Goal: Information Seeking & Learning: Compare options

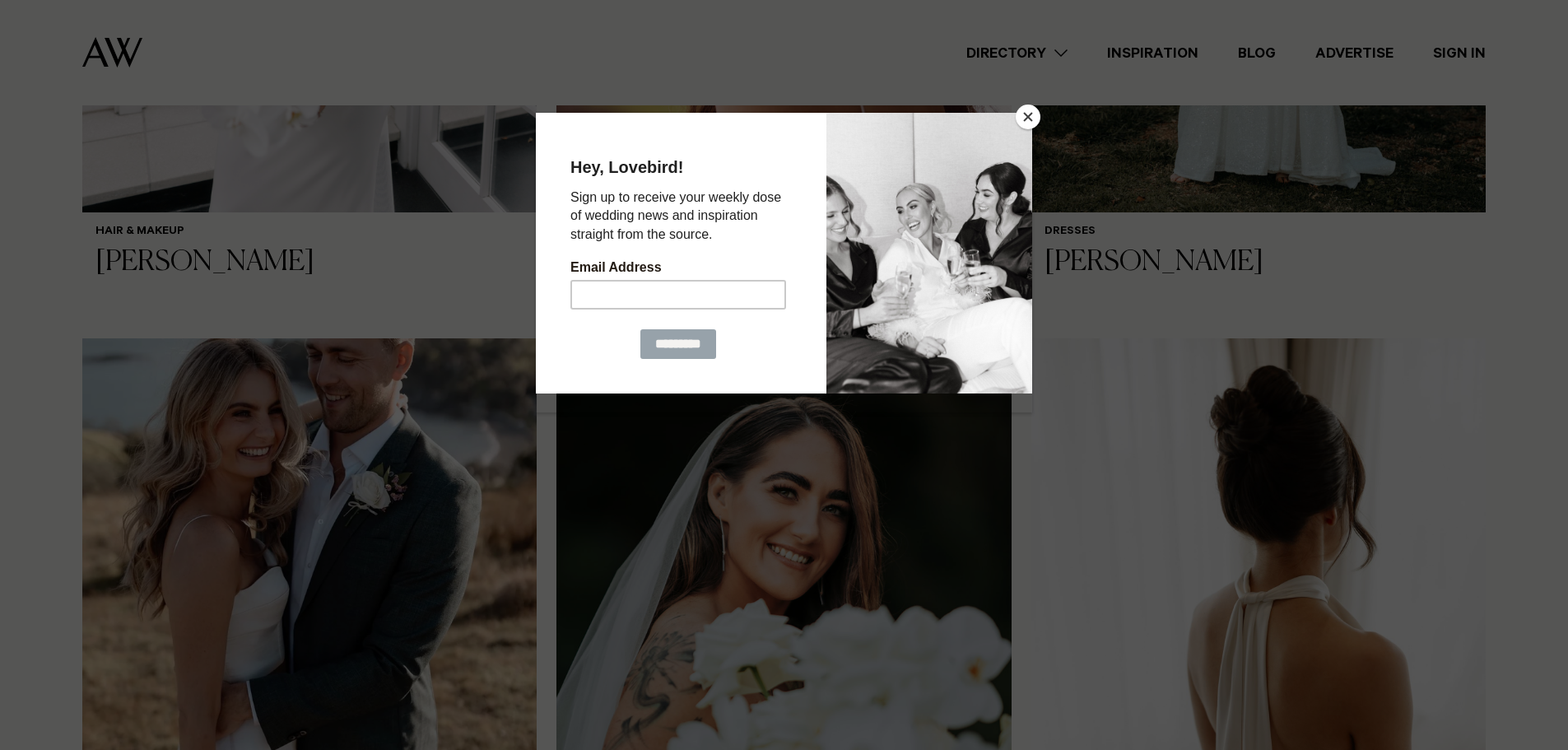
scroll to position [906, 0]
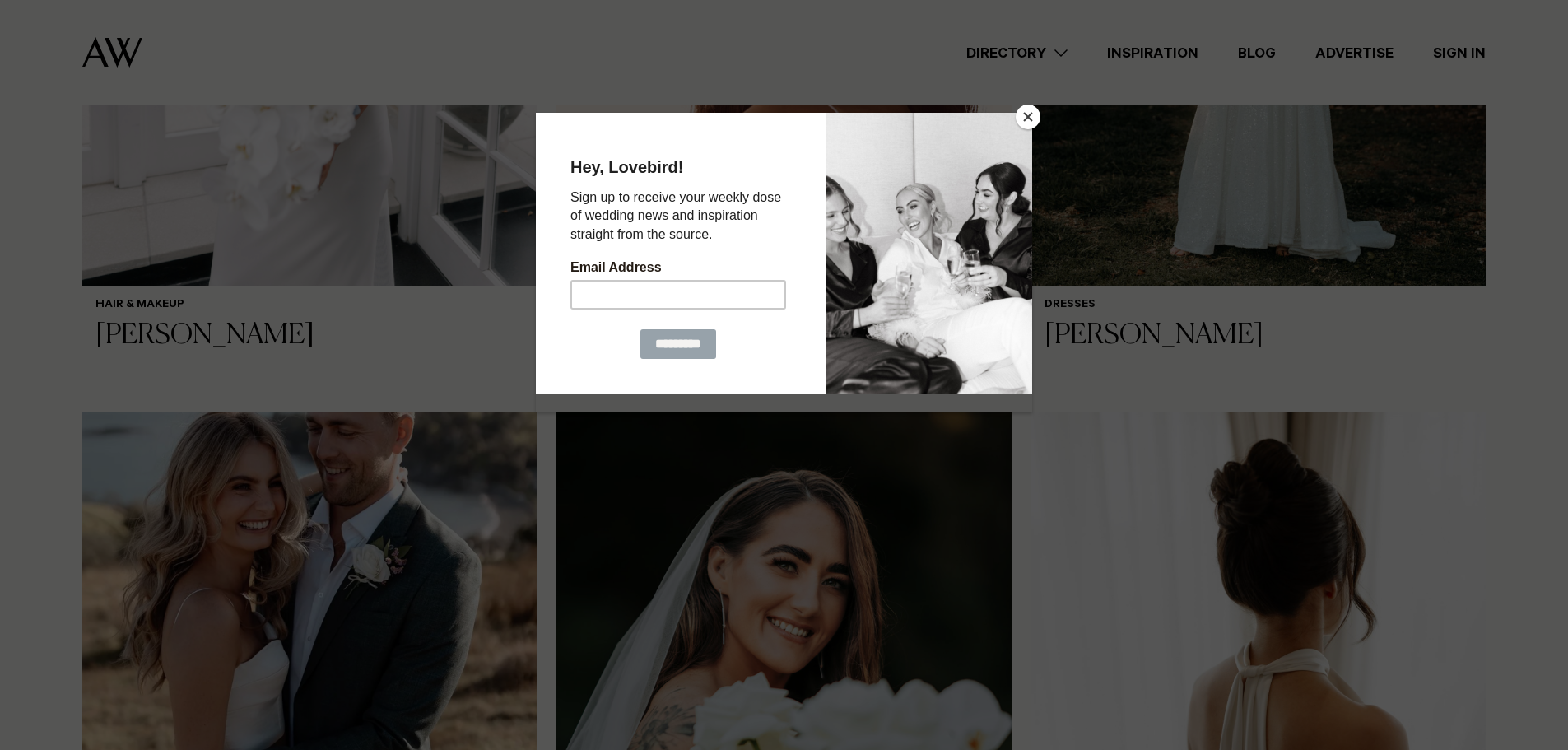
click at [1033, 113] on button "Close" at bounding box center [1028, 117] width 25 height 25
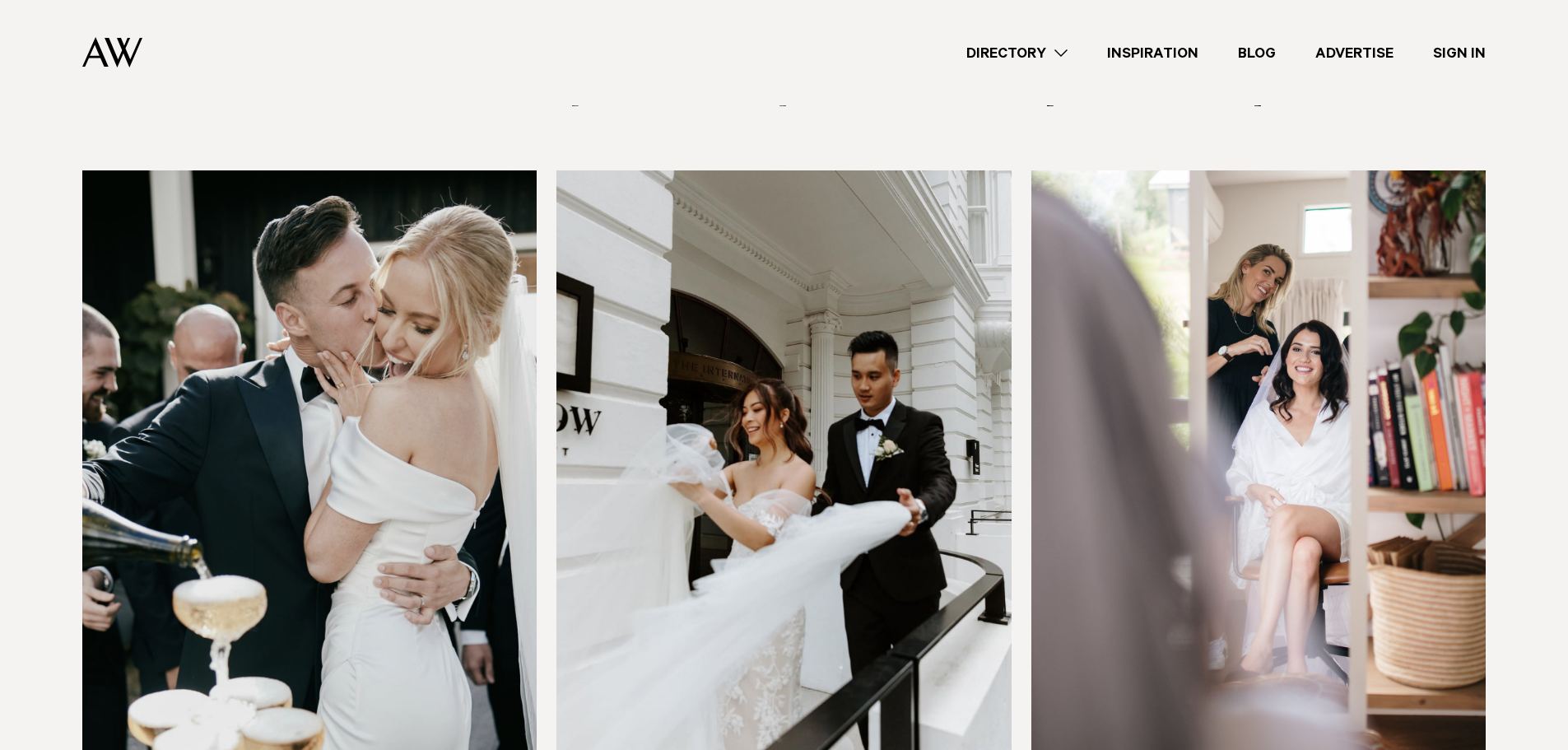
scroll to position [2963, 0]
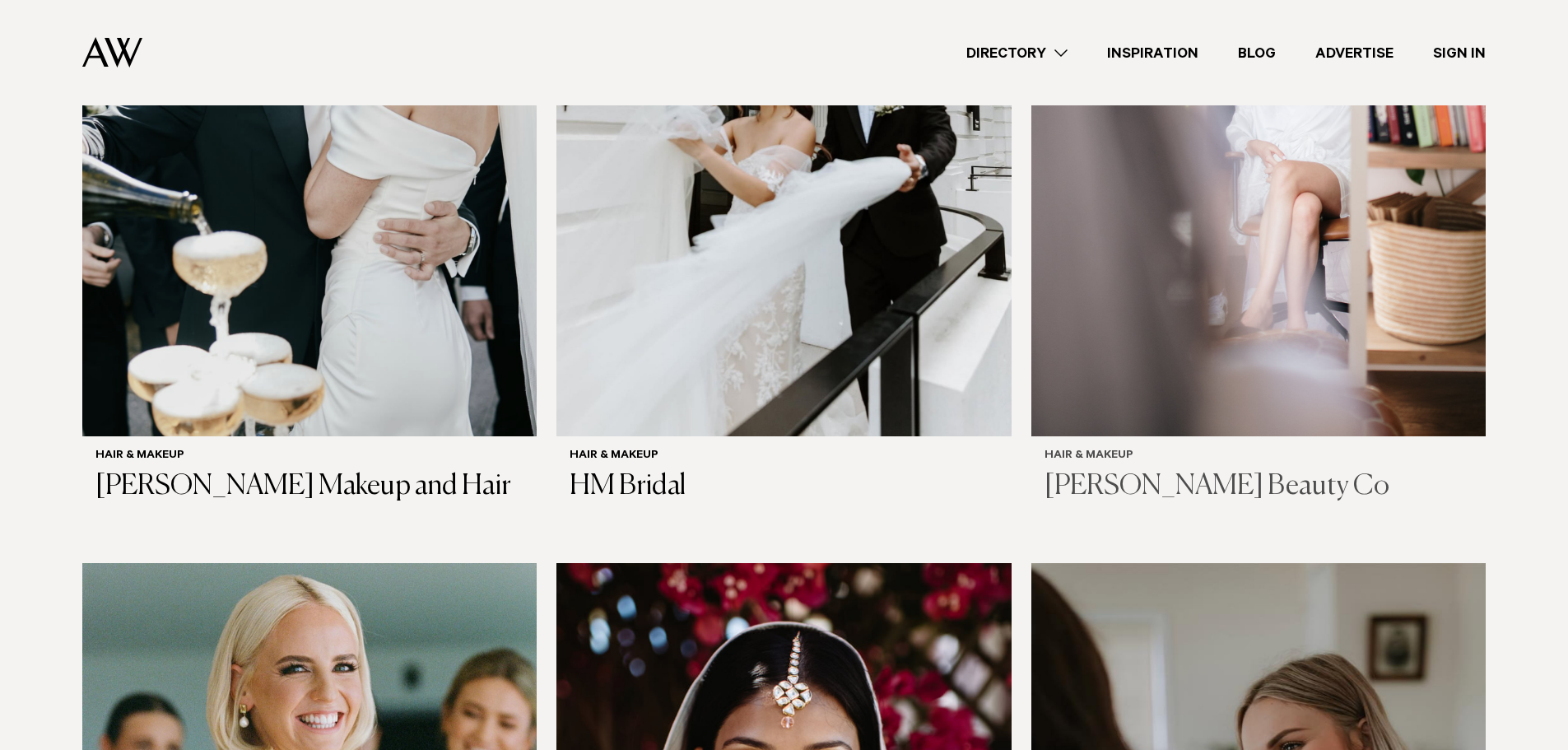
click at [1123, 470] on h3 "[PERSON_NAME] Beauty Co" at bounding box center [1258, 487] width 428 height 34
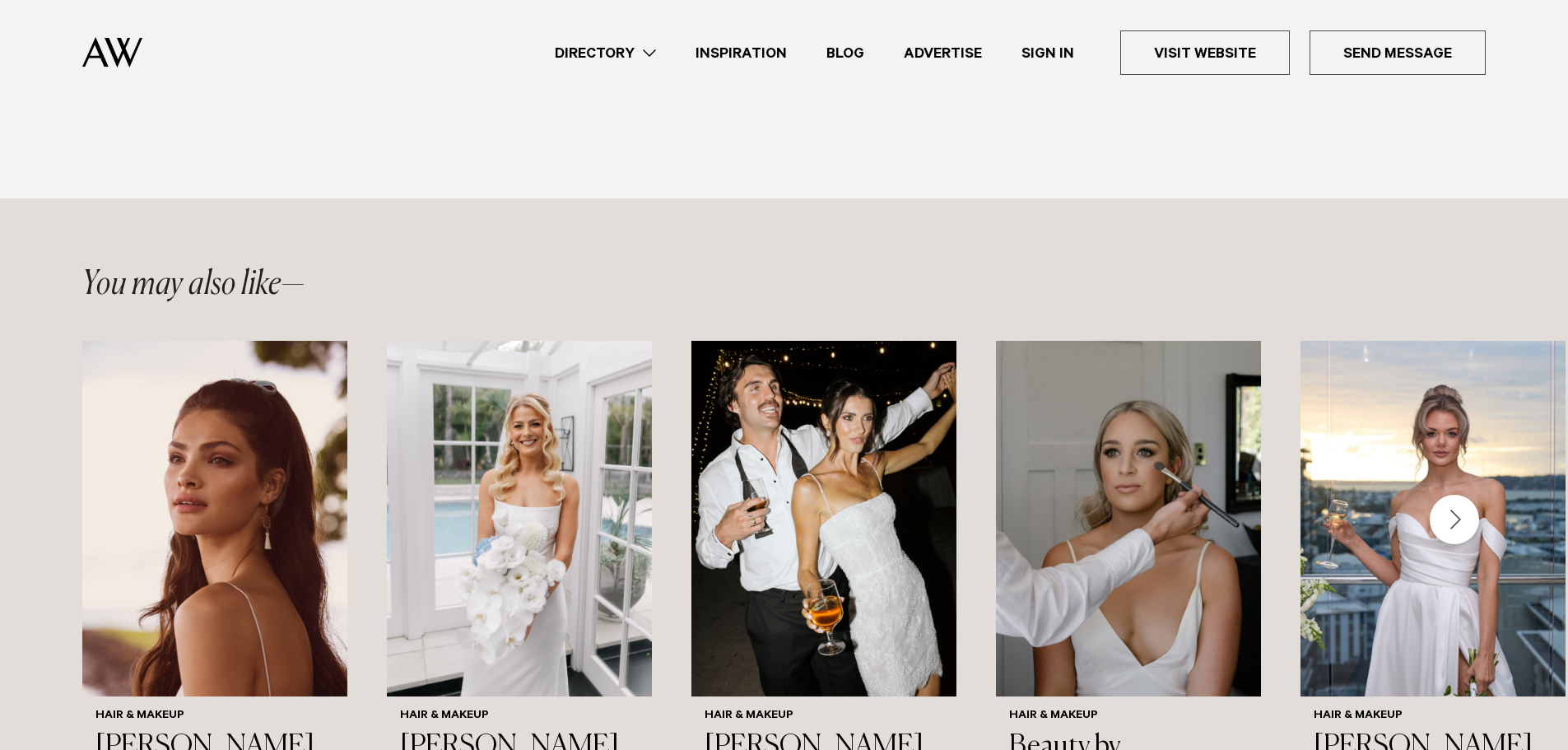
scroll to position [2057, 0]
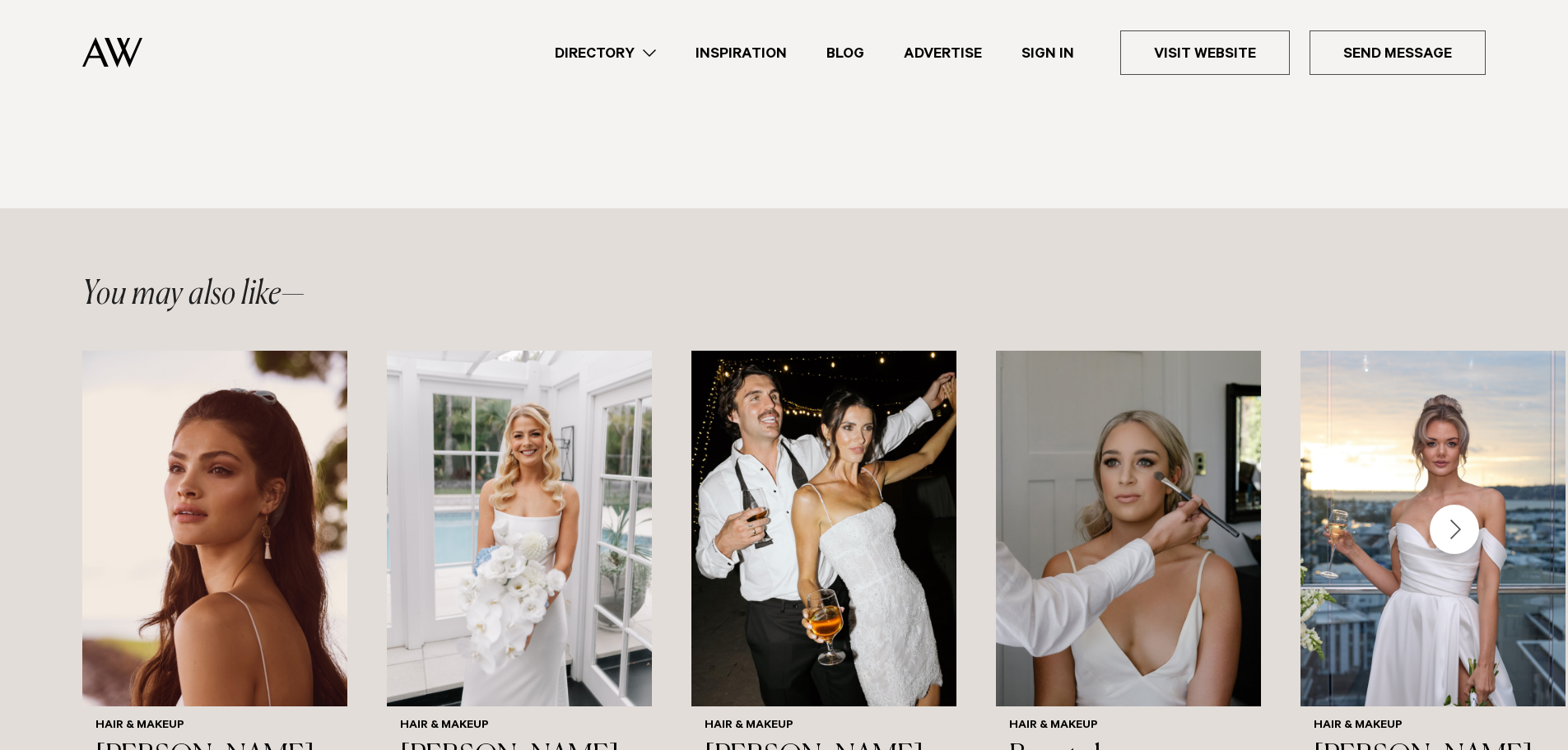
click at [1455, 504] on div "Next slide" at bounding box center [1455, 529] width 50 height 50
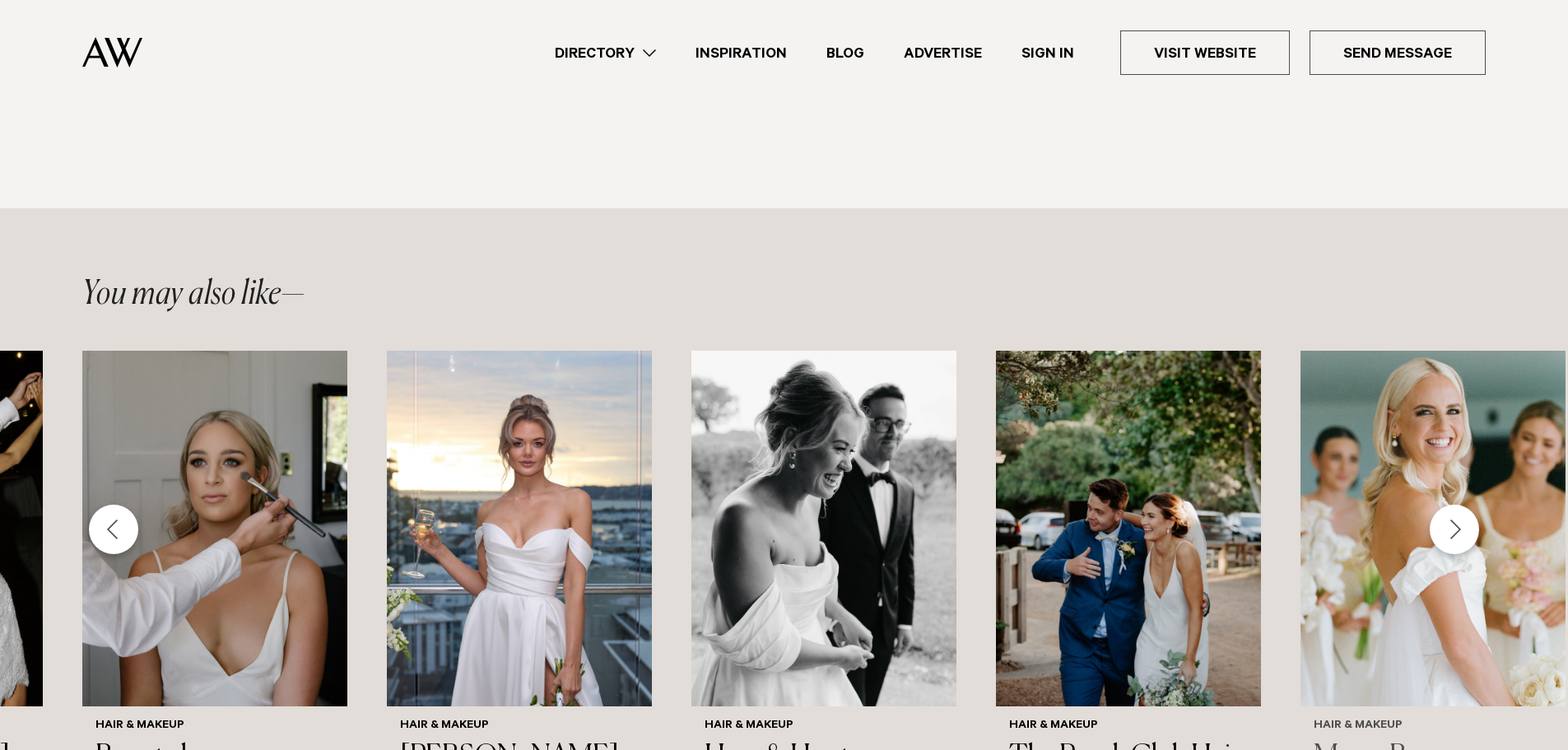
click at [1368, 740] on h3 "Messy Bun" at bounding box center [1433, 757] width 238 height 34
click at [497, 740] on h3 "[PERSON_NAME]" at bounding box center [519, 757] width 238 height 34
click at [750, 740] on h3 "Hare & Hunter" at bounding box center [824, 757] width 238 height 34
click at [1452, 504] on div "Next slide" at bounding box center [1455, 529] width 50 height 50
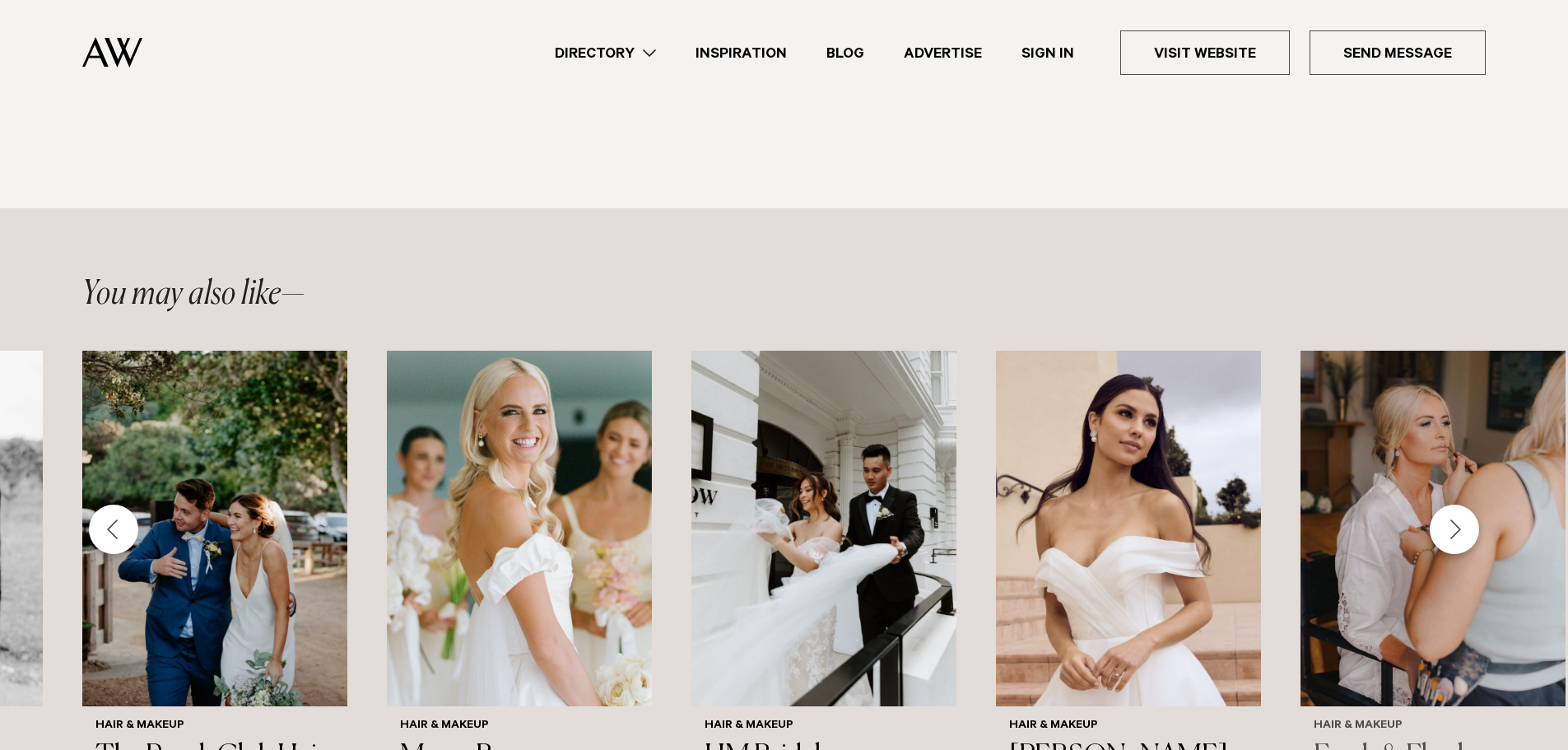
click at [1392, 740] on h3 "Fresh & Flawless" at bounding box center [1433, 757] width 238 height 34
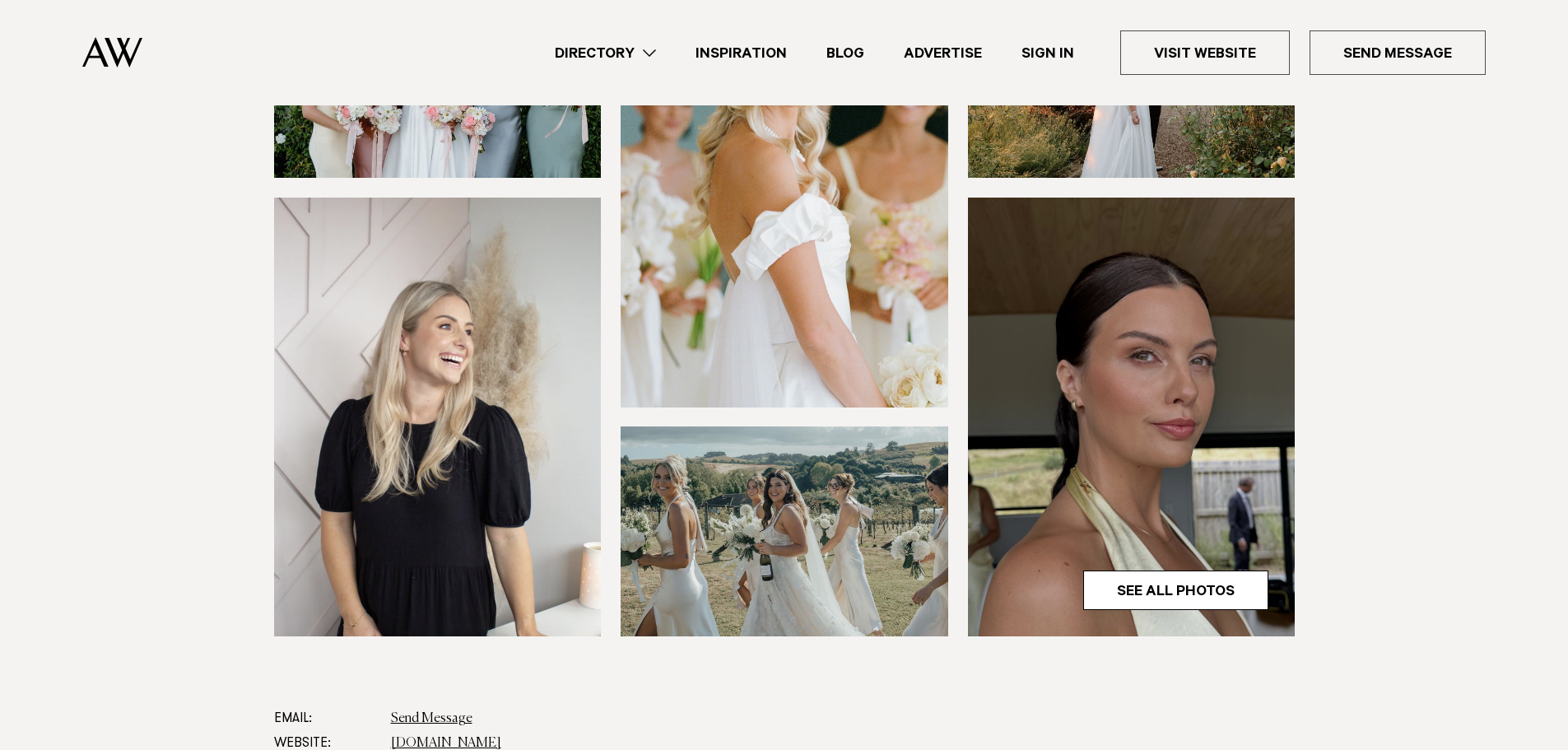
scroll to position [329, 0]
click at [1153, 586] on link "See All Photos" at bounding box center [1176, 589] width 185 height 40
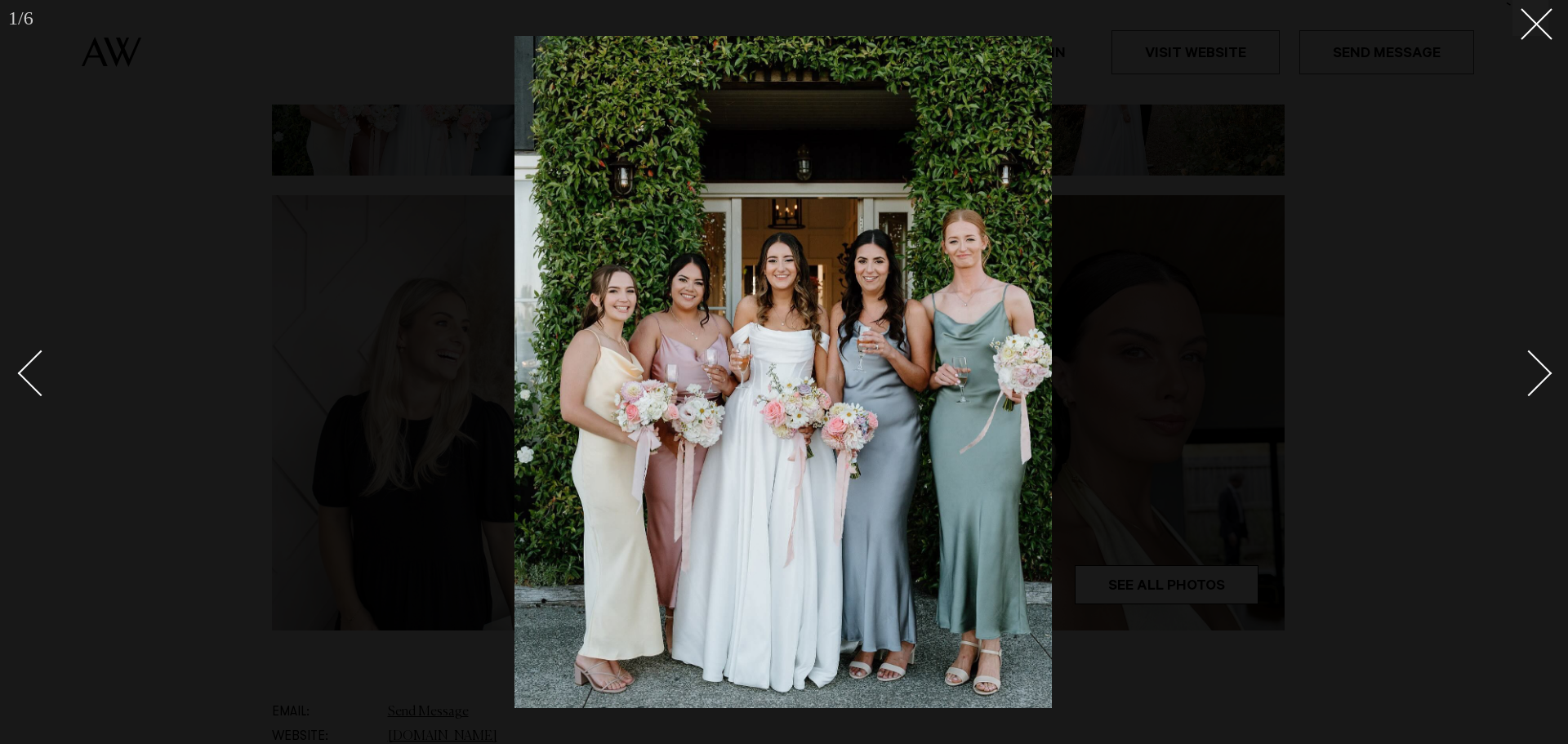
click at [1551, 374] on div "Next slide" at bounding box center [1529, 373] width 47 height 47
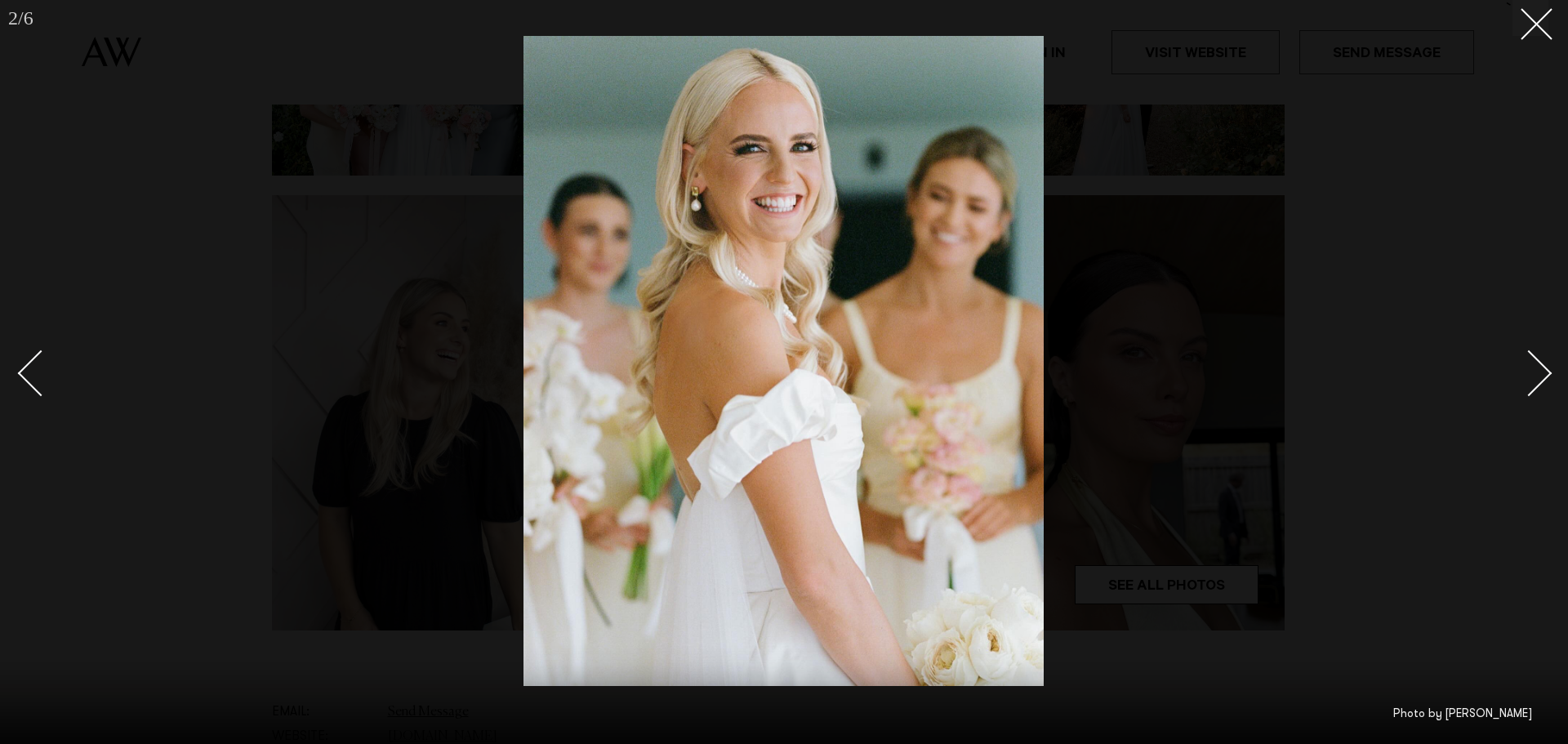
click at [1551, 374] on div "Next slide" at bounding box center [1529, 373] width 47 height 47
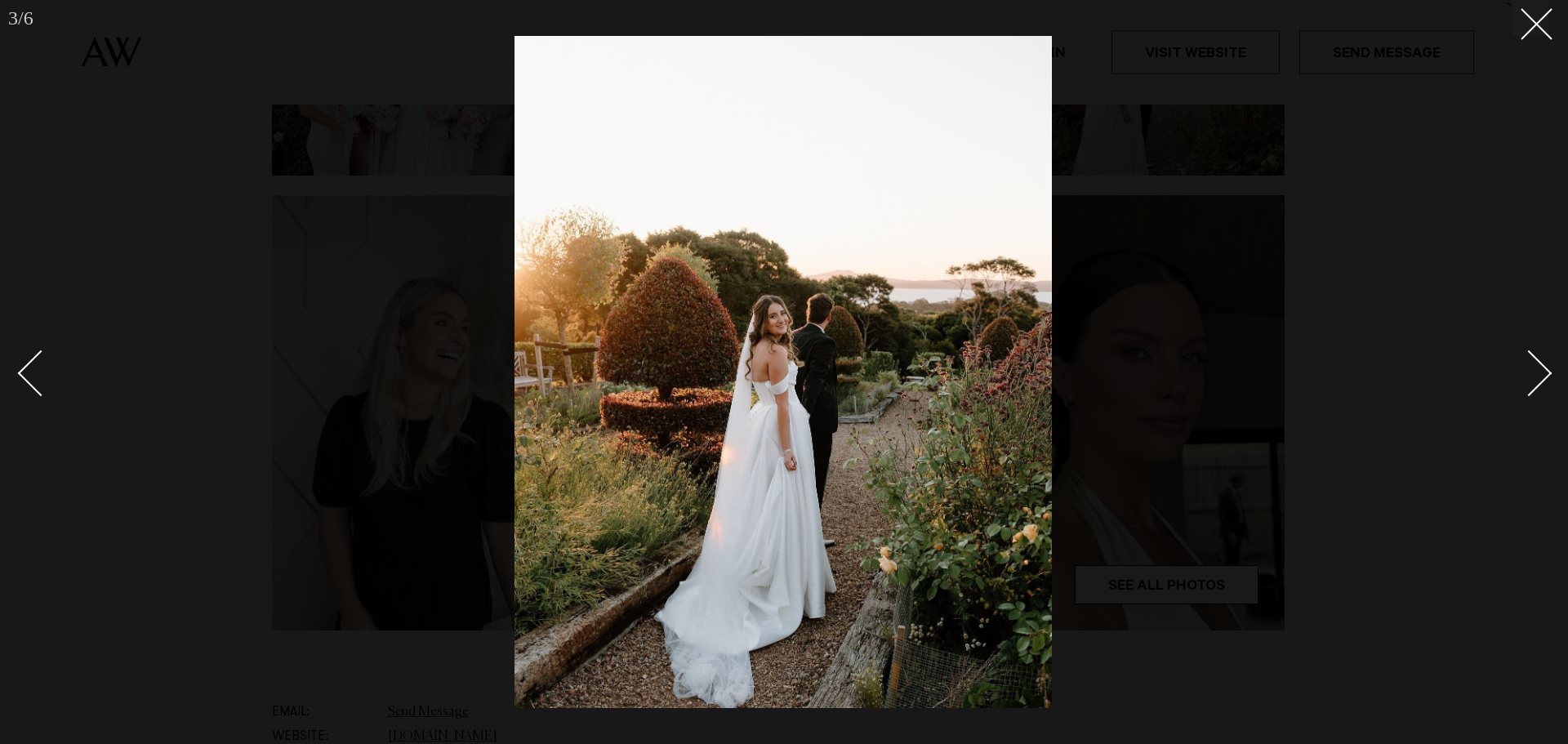
click at [1551, 374] on div "Next slide" at bounding box center [1529, 373] width 47 height 47
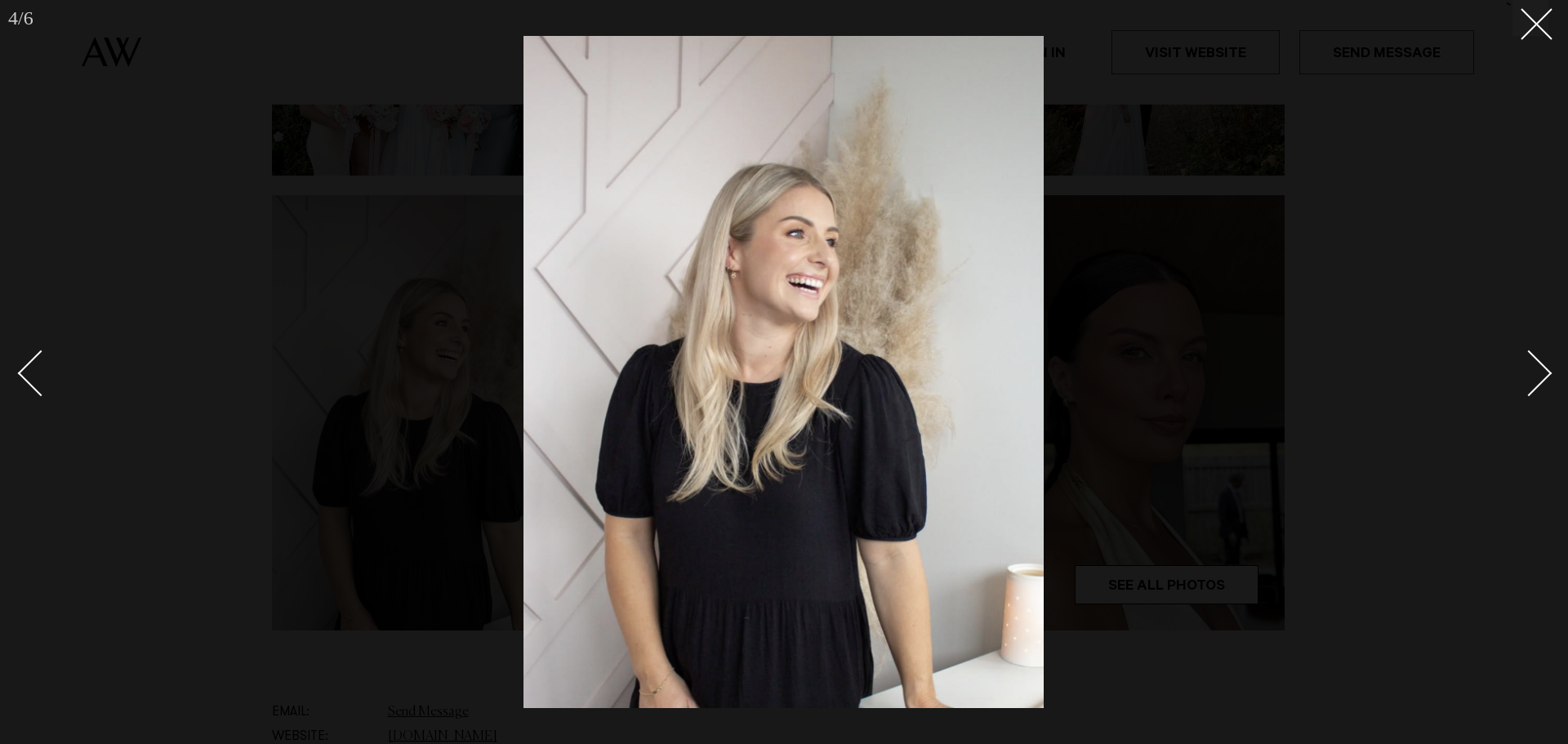
click at [1551, 374] on div "Next slide" at bounding box center [1529, 373] width 47 height 47
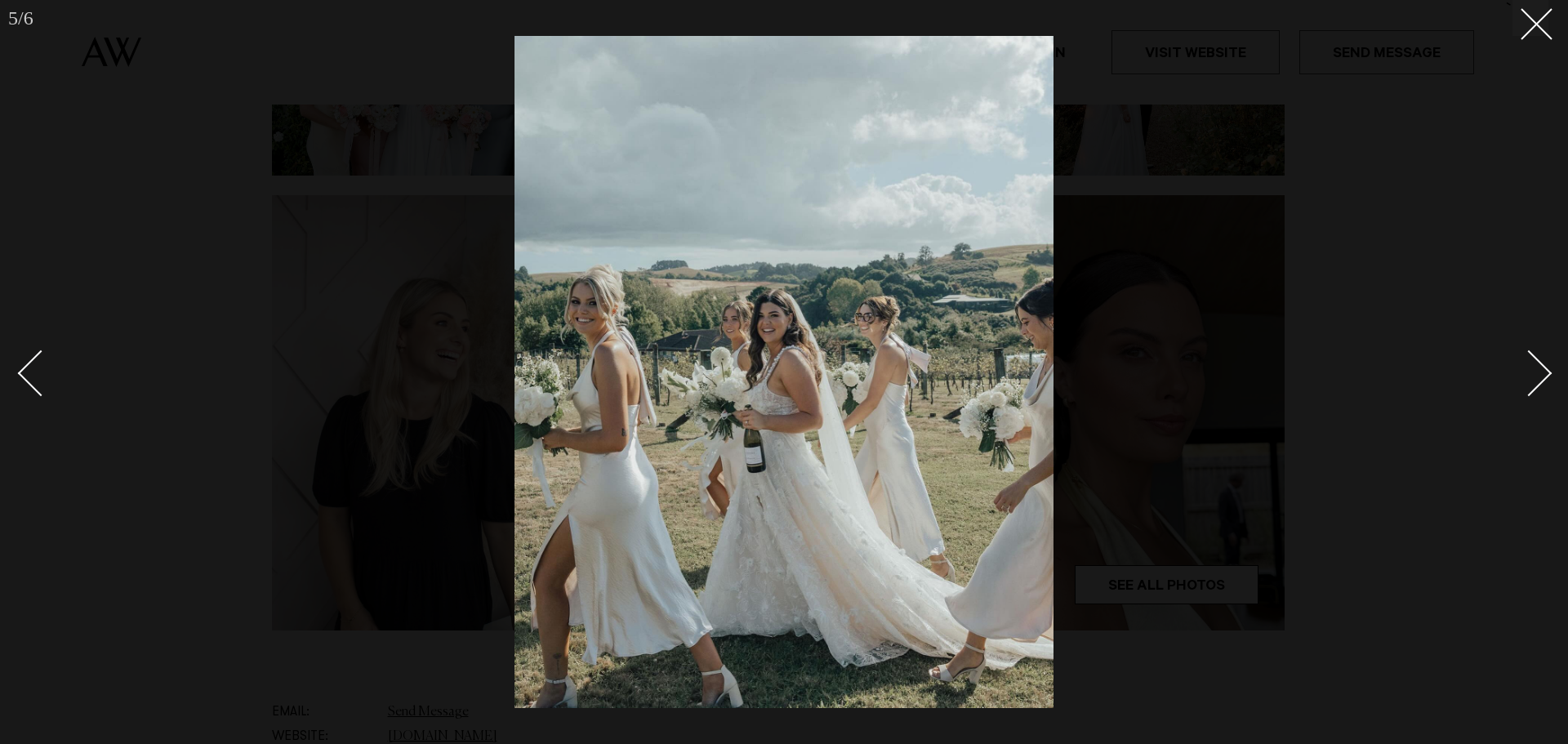
click at [1551, 374] on div "Next slide" at bounding box center [1529, 373] width 47 height 47
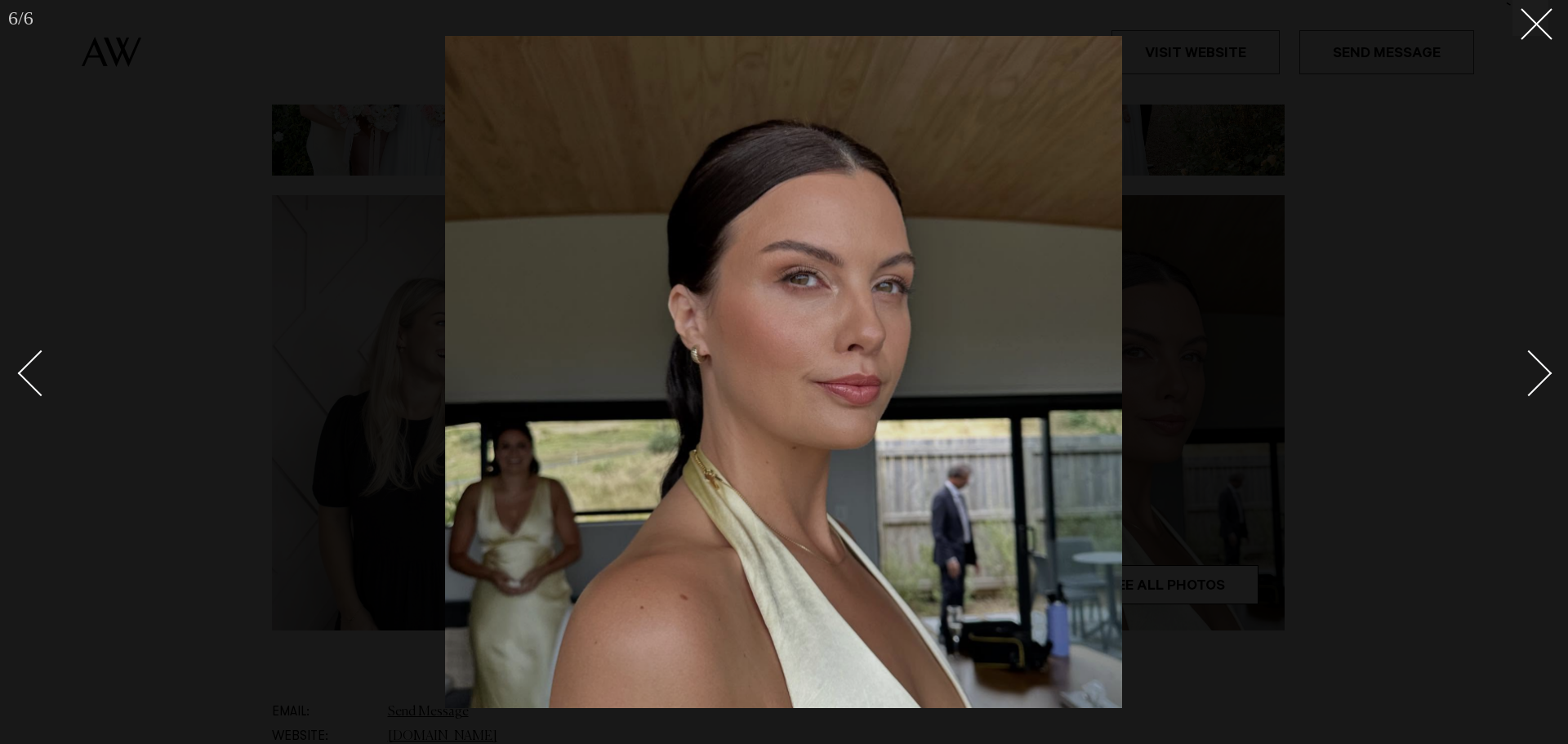
click at [1551, 374] on div "Next slide" at bounding box center [1529, 373] width 47 height 47
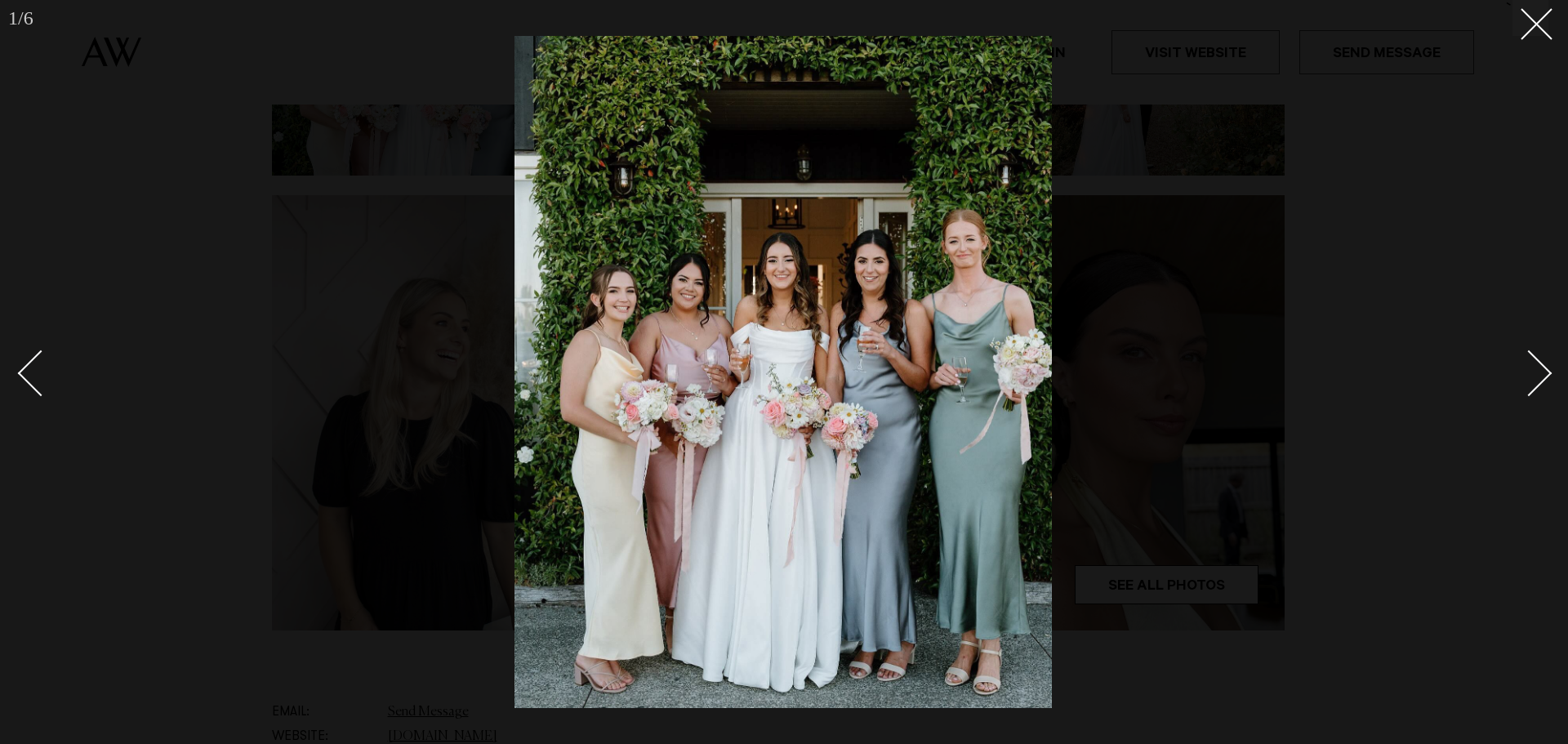
click at [1551, 374] on div "Next slide" at bounding box center [1529, 373] width 47 height 47
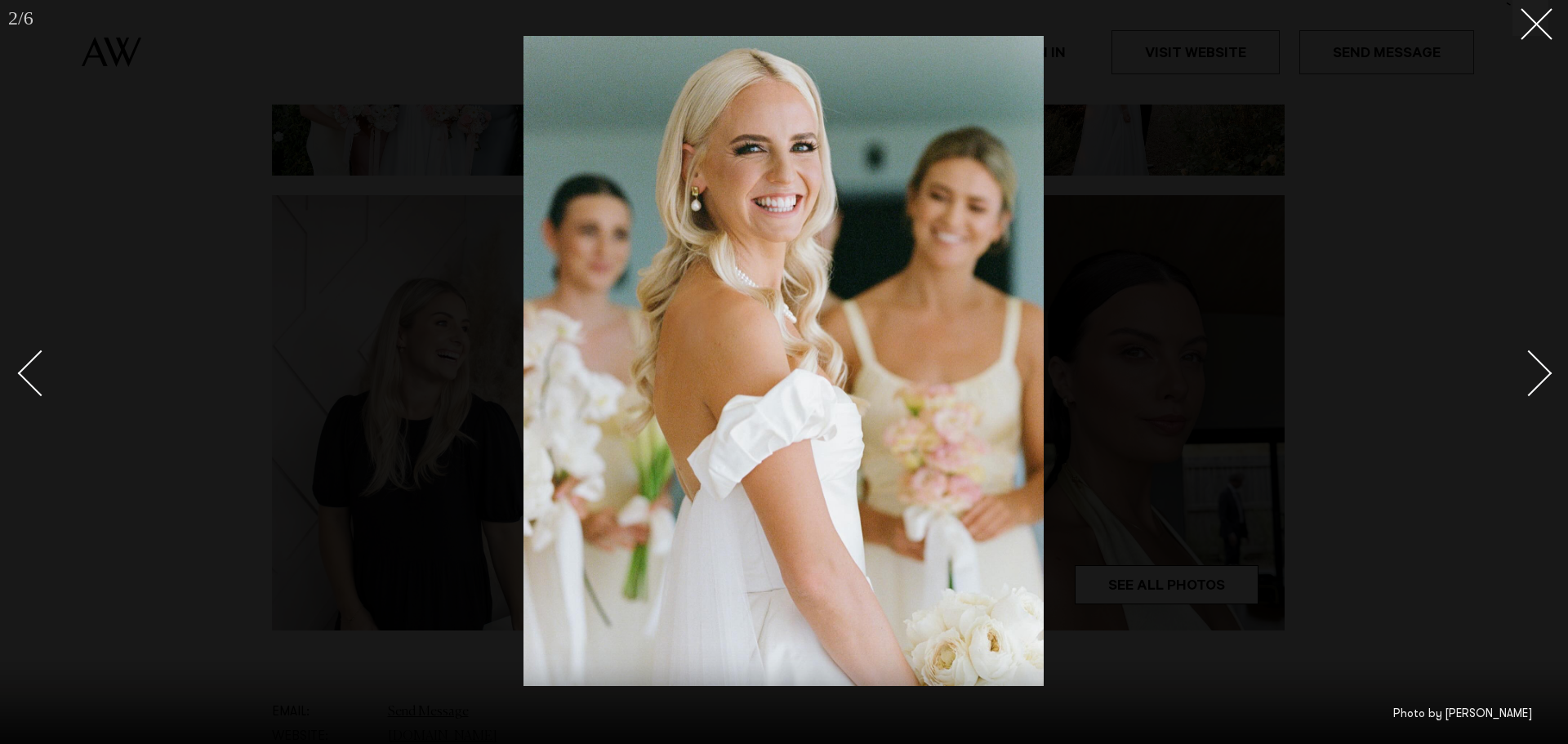
click at [1551, 374] on div "Next slide" at bounding box center [1529, 373] width 47 height 47
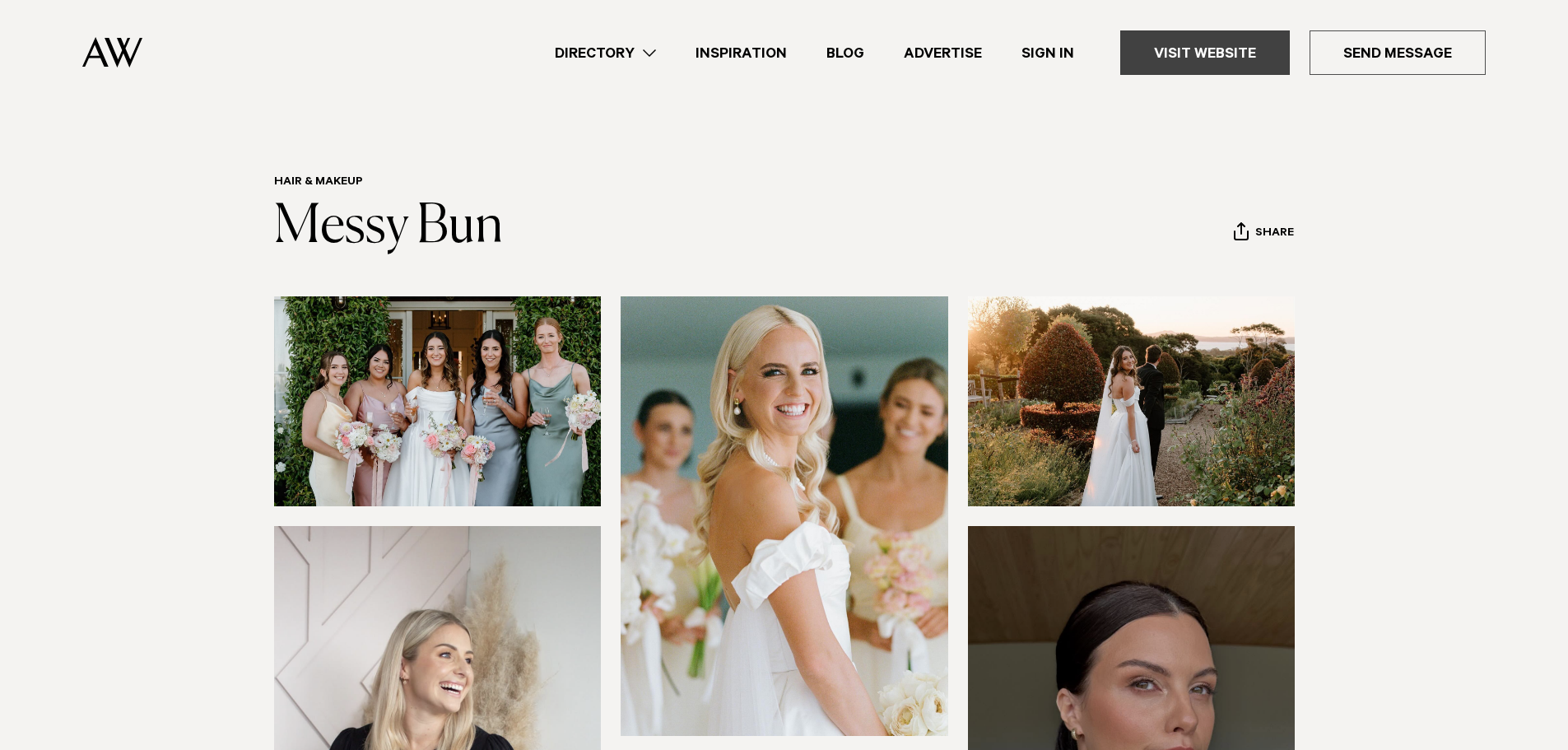
click at [1205, 56] on link "Visit Website" at bounding box center [1205, 53] width 170 height 45
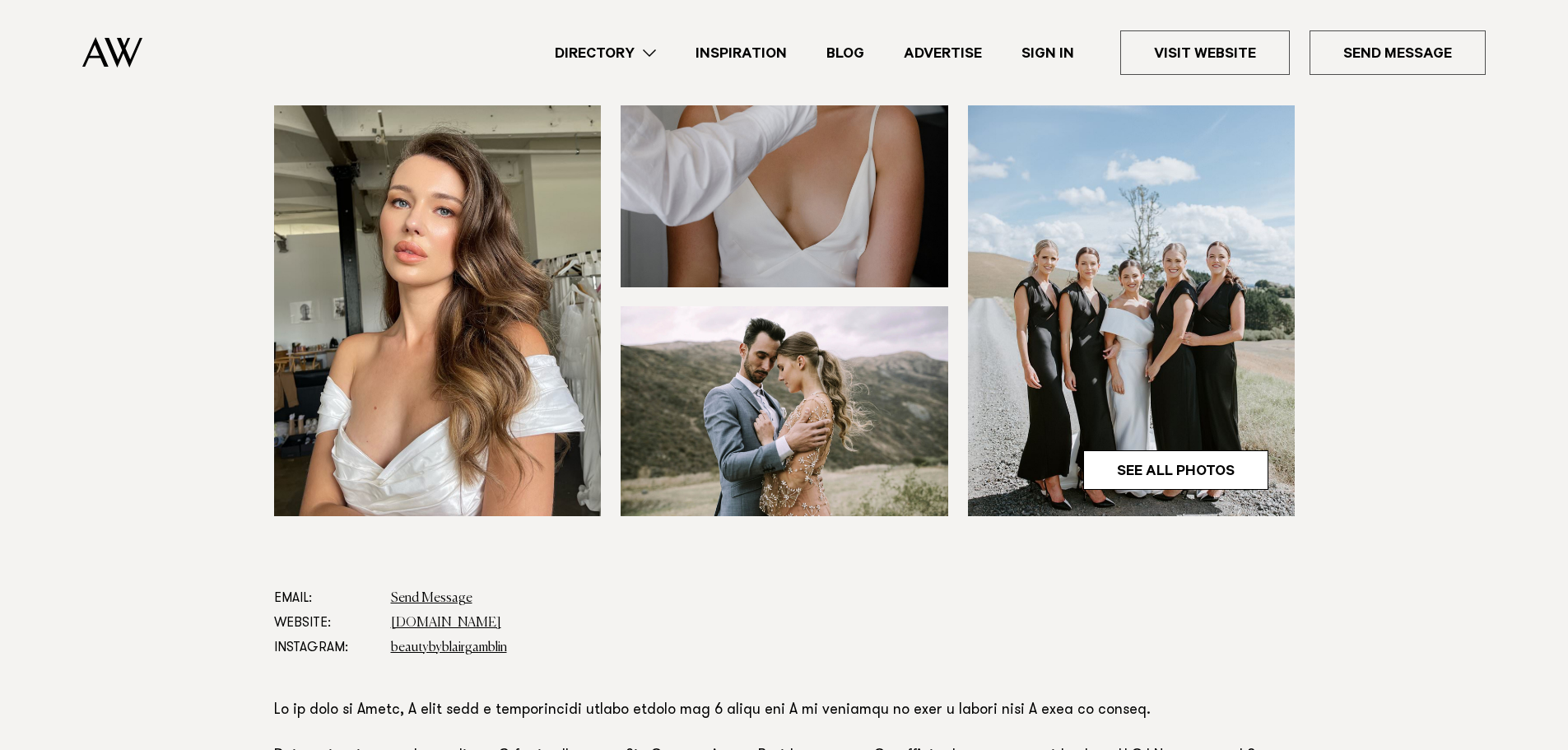
scroll to position [493, 0]
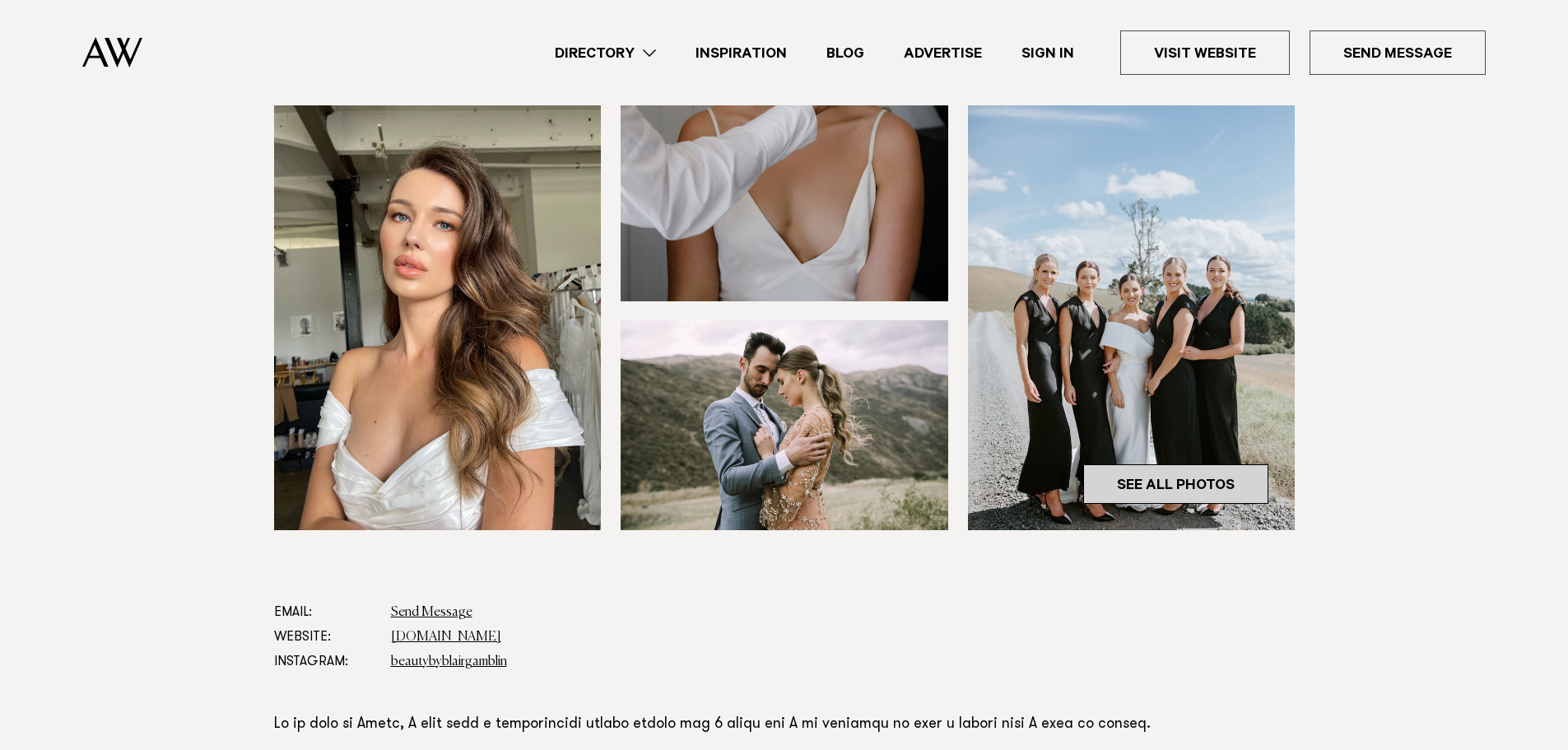
click at [1174, 464] on link "See All Photos" at bounding box center [1176, 484] width 185 height 40
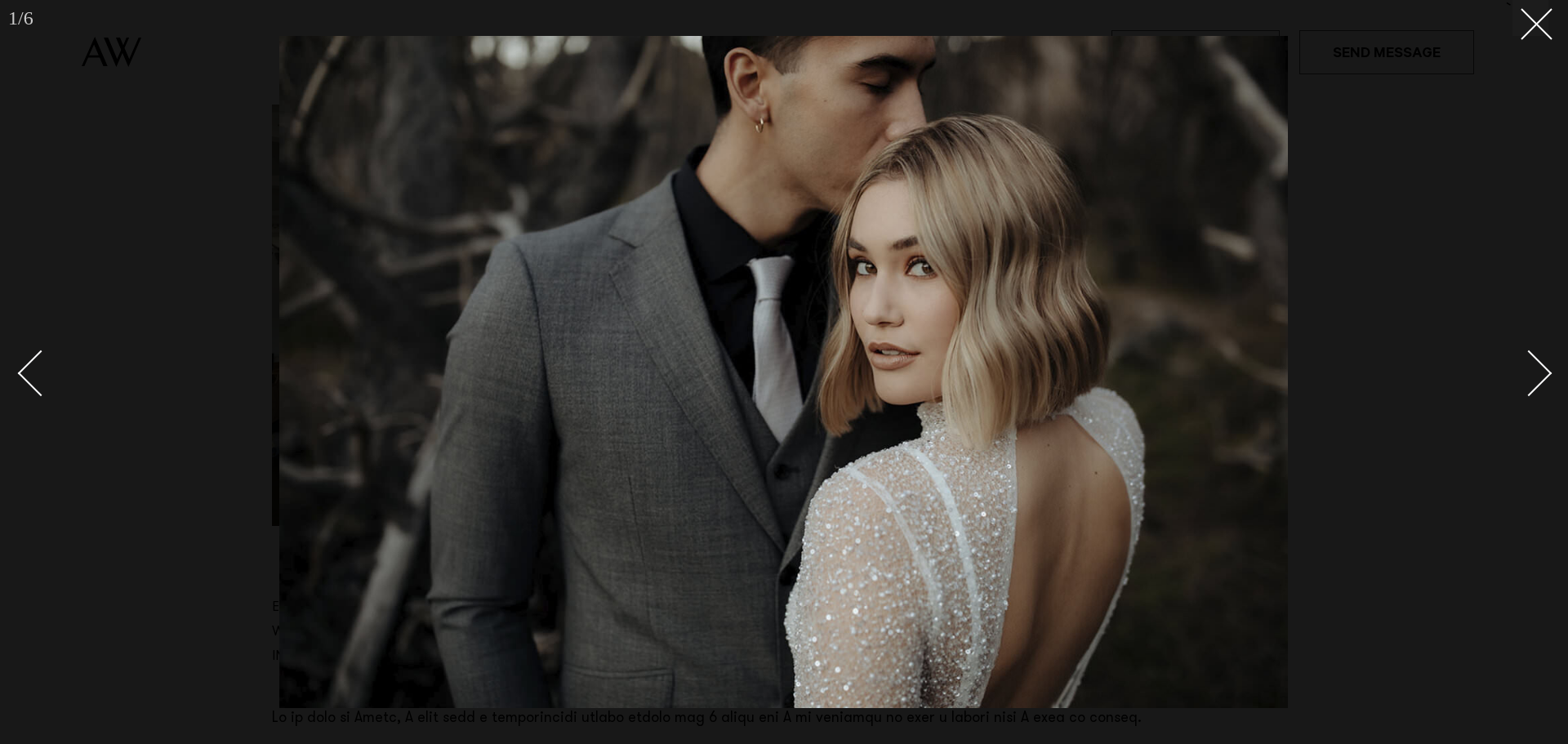
click at [1539, 365] on div "Next slide" at bounding box center [1529, 373] width 47 height 47
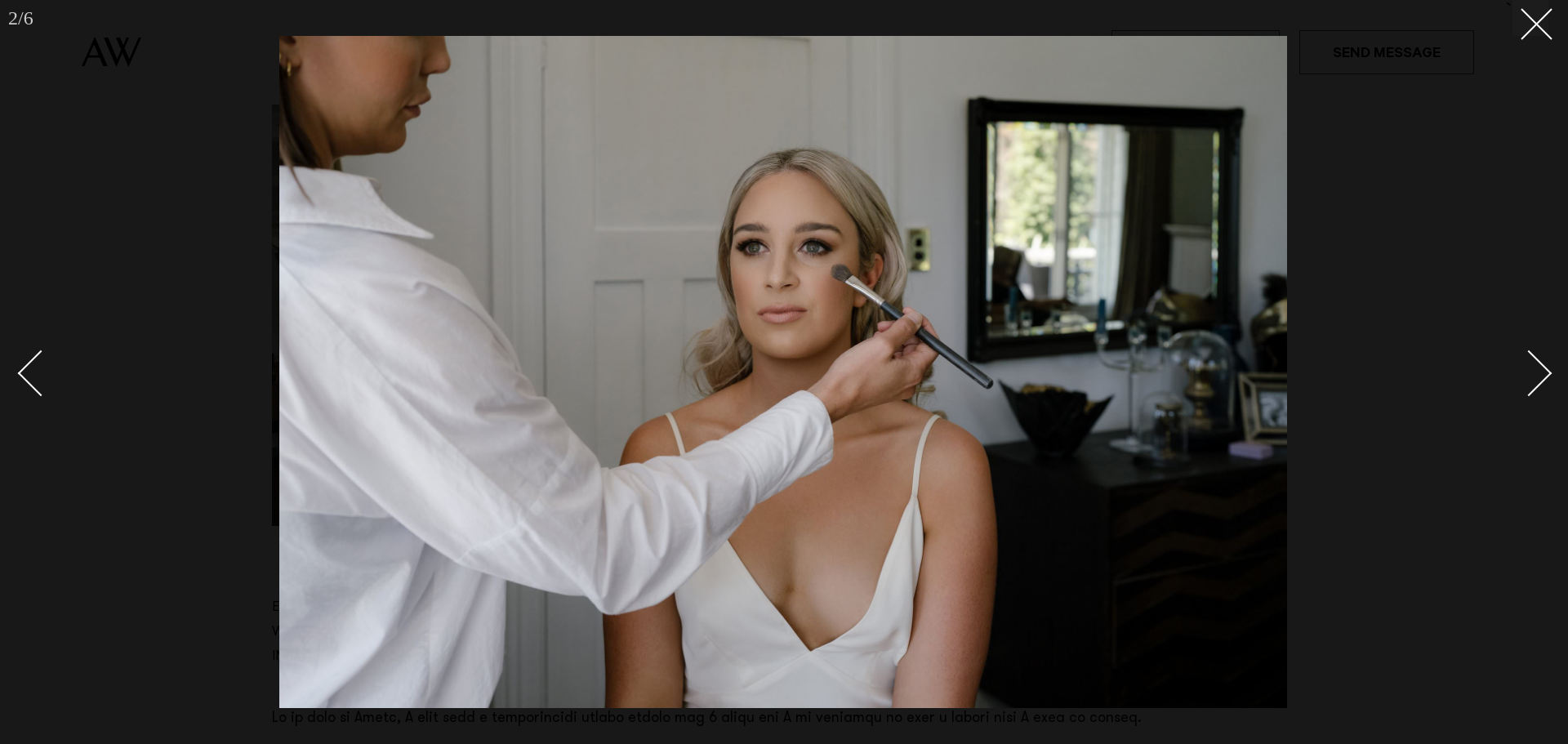
click at [1539, 365] on div "Next slide" at bounding box center [1529, 373] width 47 height 47
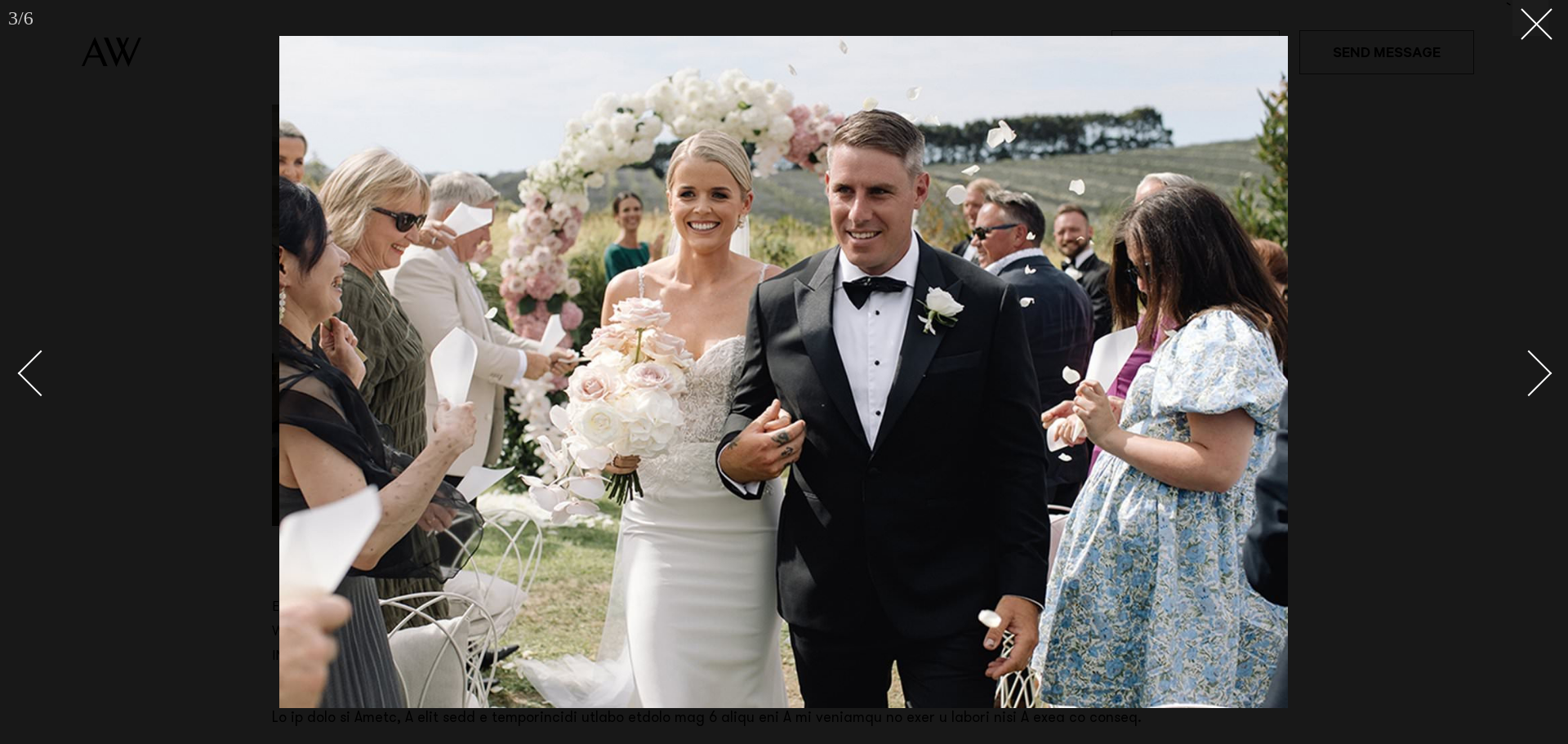
click at [1539, 365] on div "Next slide" at bounding box center [1529, 373] width 47 height 47
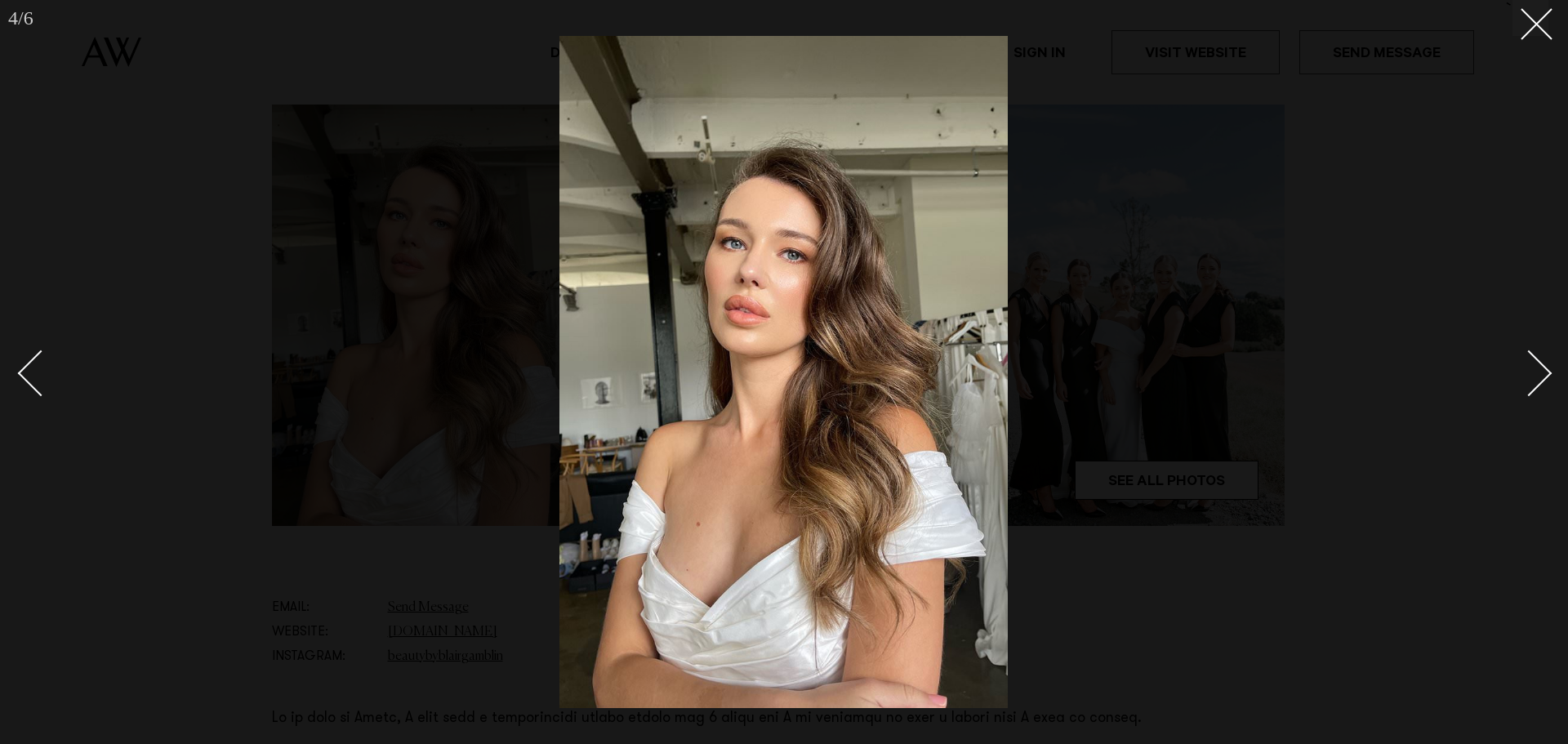
click at [1539, 365] on div "Next slide" at bounding box center [1529, 373] width 47 height 47
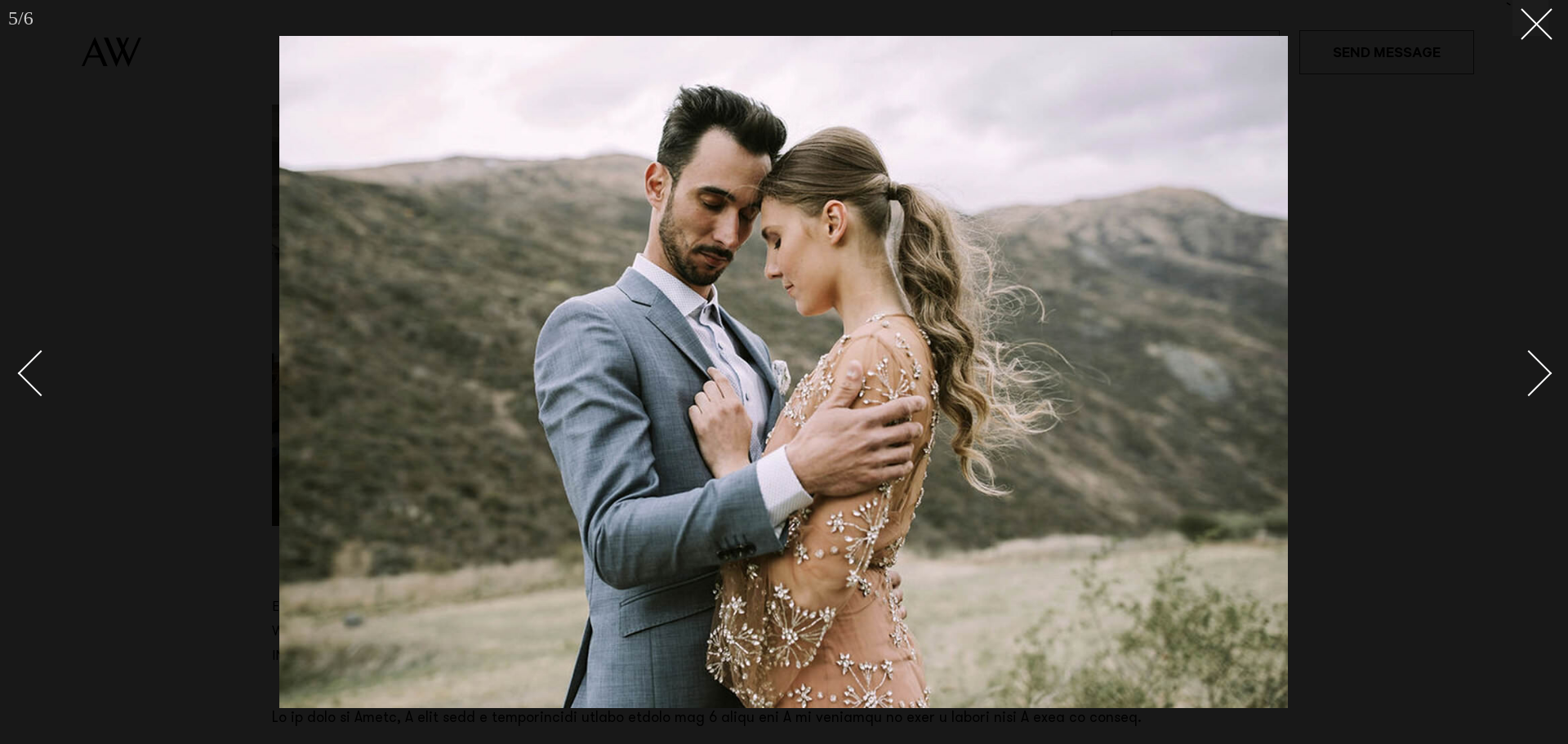
click at [1539, 365] on div "Next slide" at bounding box center [1529, 373] width 47 height 47
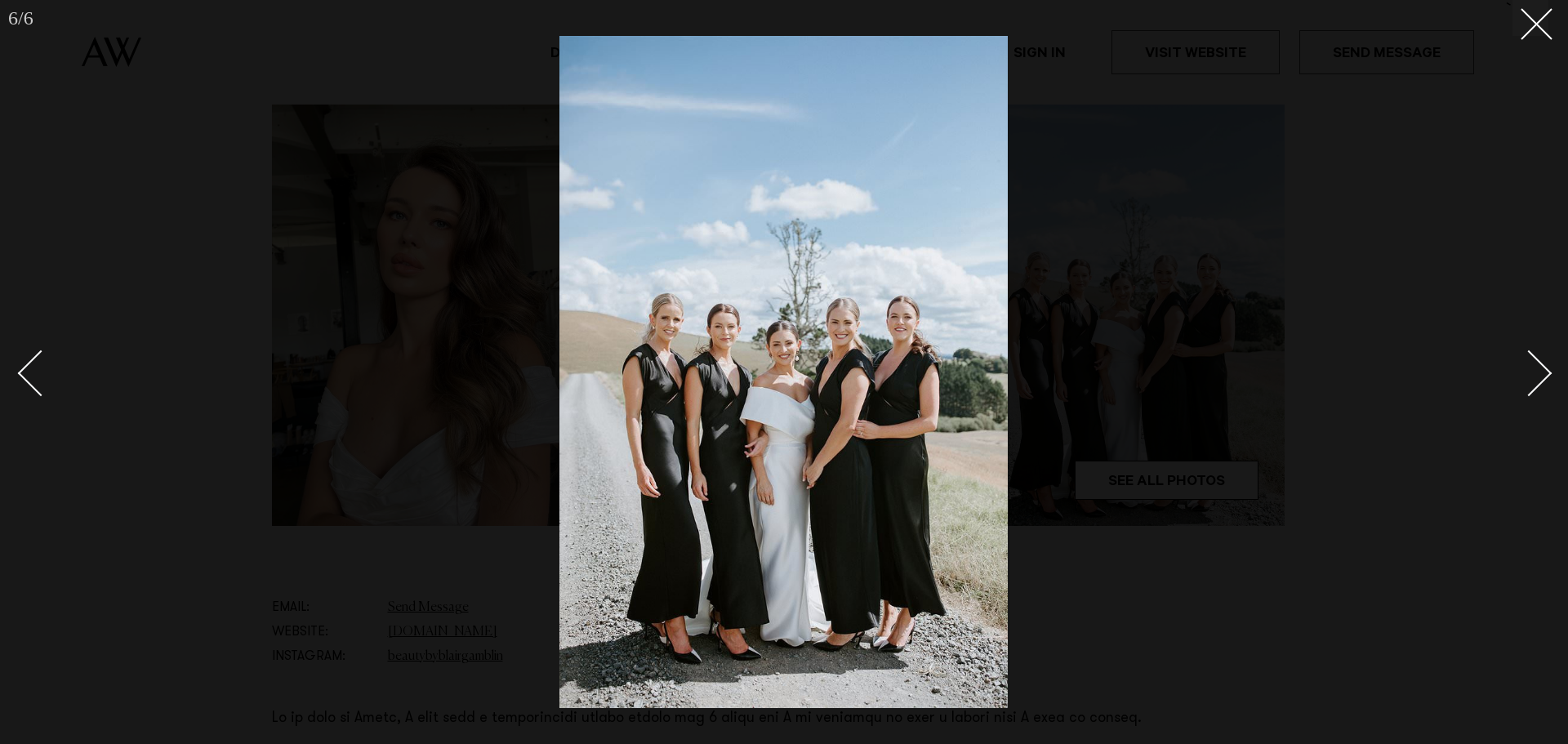
click at [1539, 365] on div "Next slide" at bounding box center [1529, 373] width 47 height 47
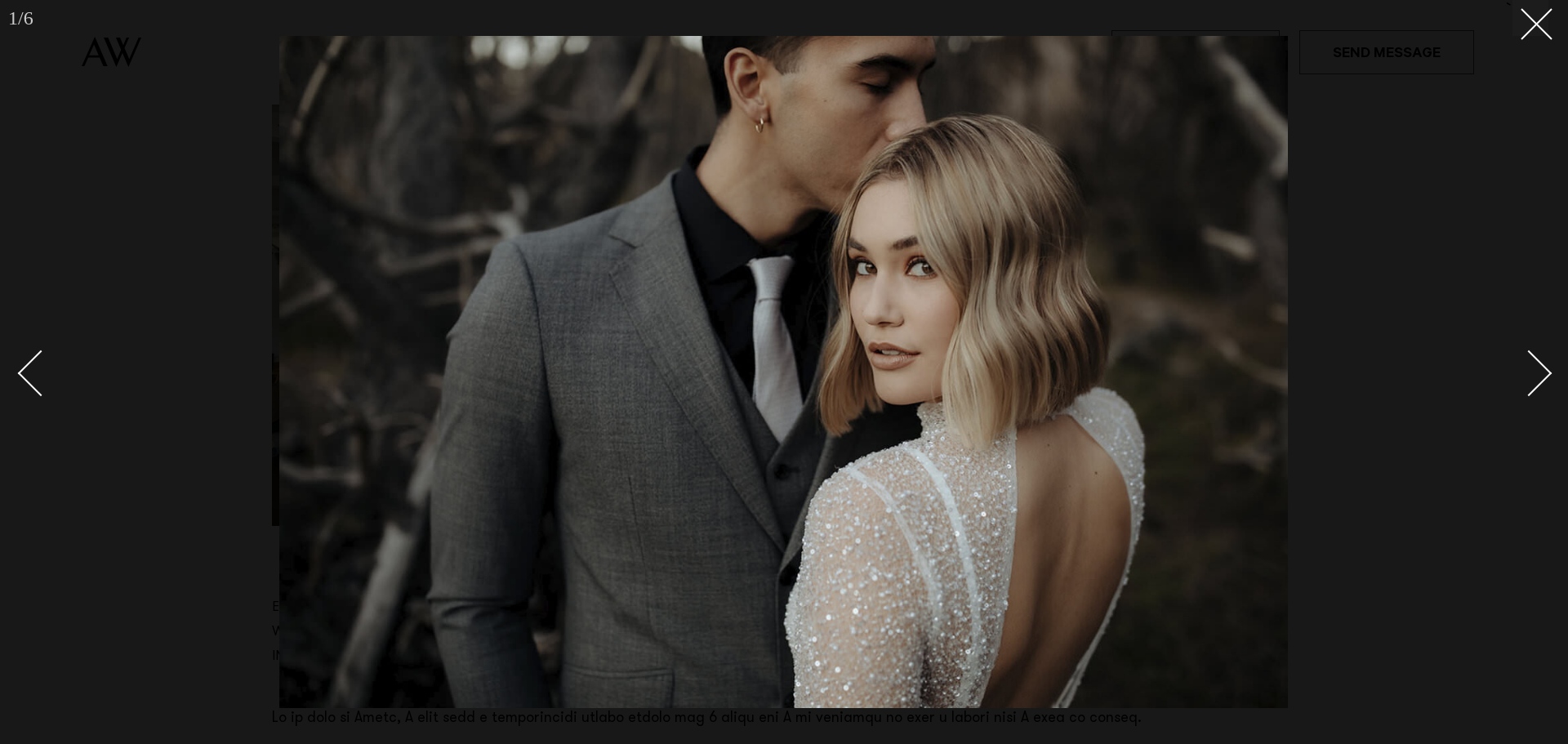
click at [1539, 365] on div "Next slide" at bounding box center [1529, 373] width 47 height 47
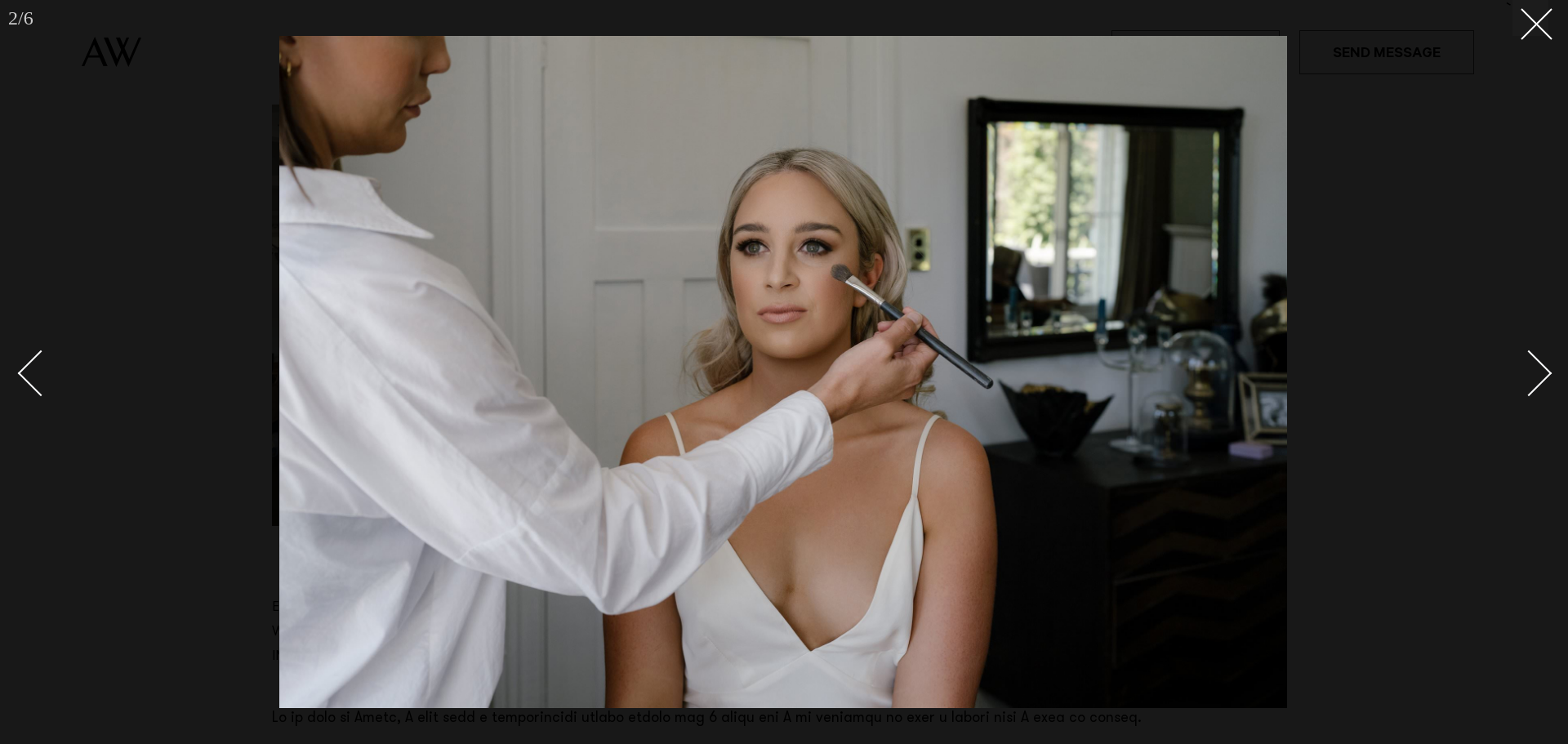
click at [1539, 365] on div "Next slide" at bounding box center [1529, 373] width 47 height 47
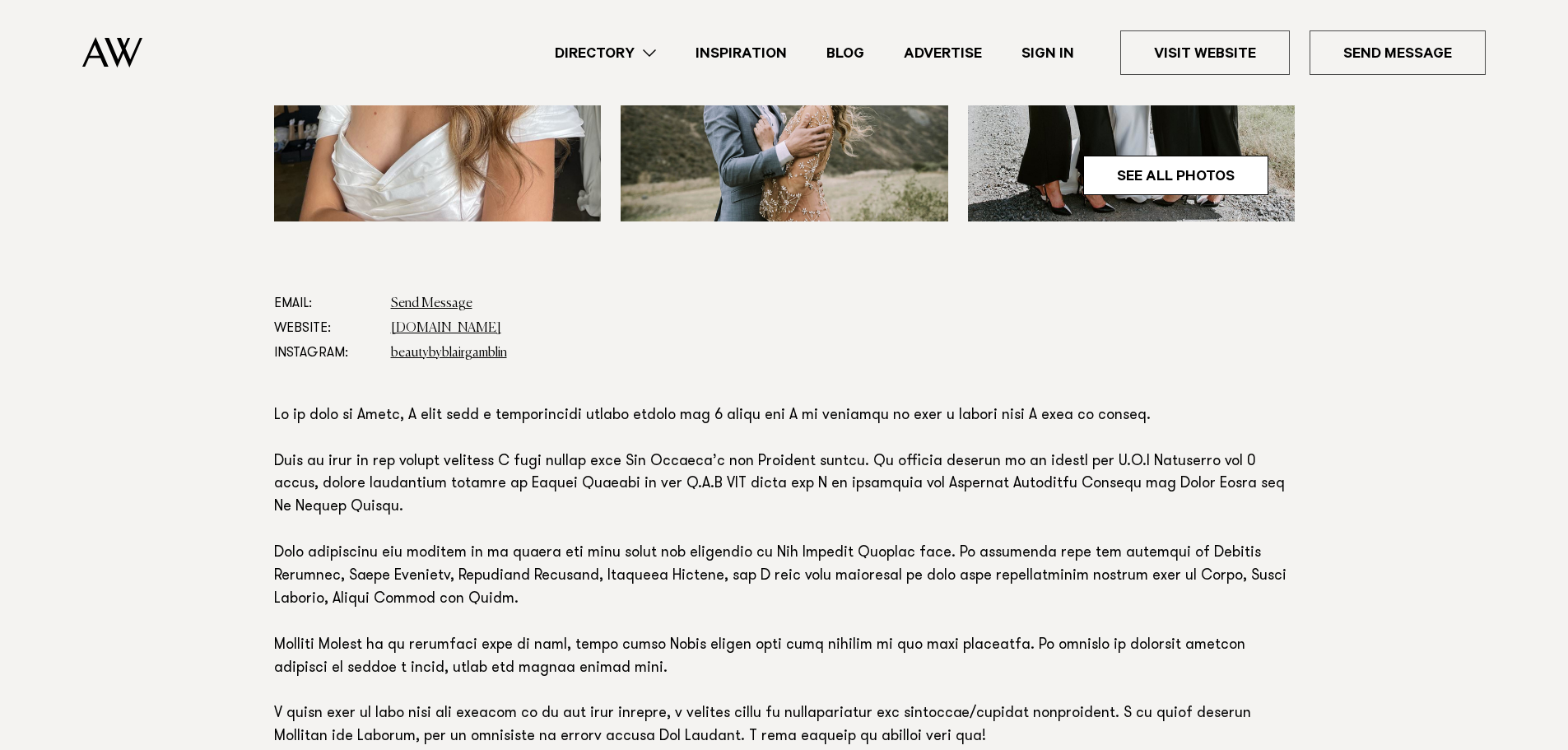
scroll to position [906, 0]
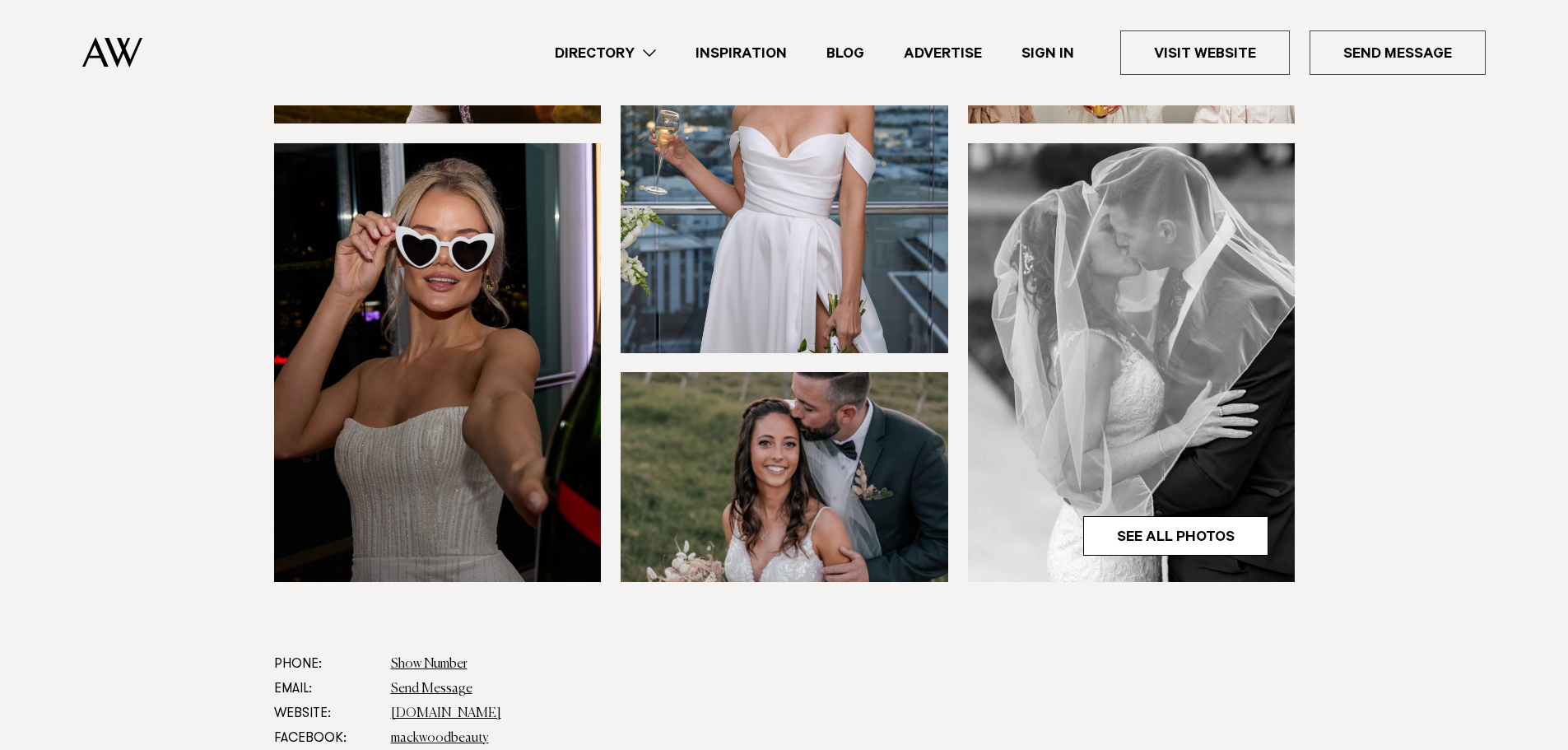
scroll to position [493, 0]
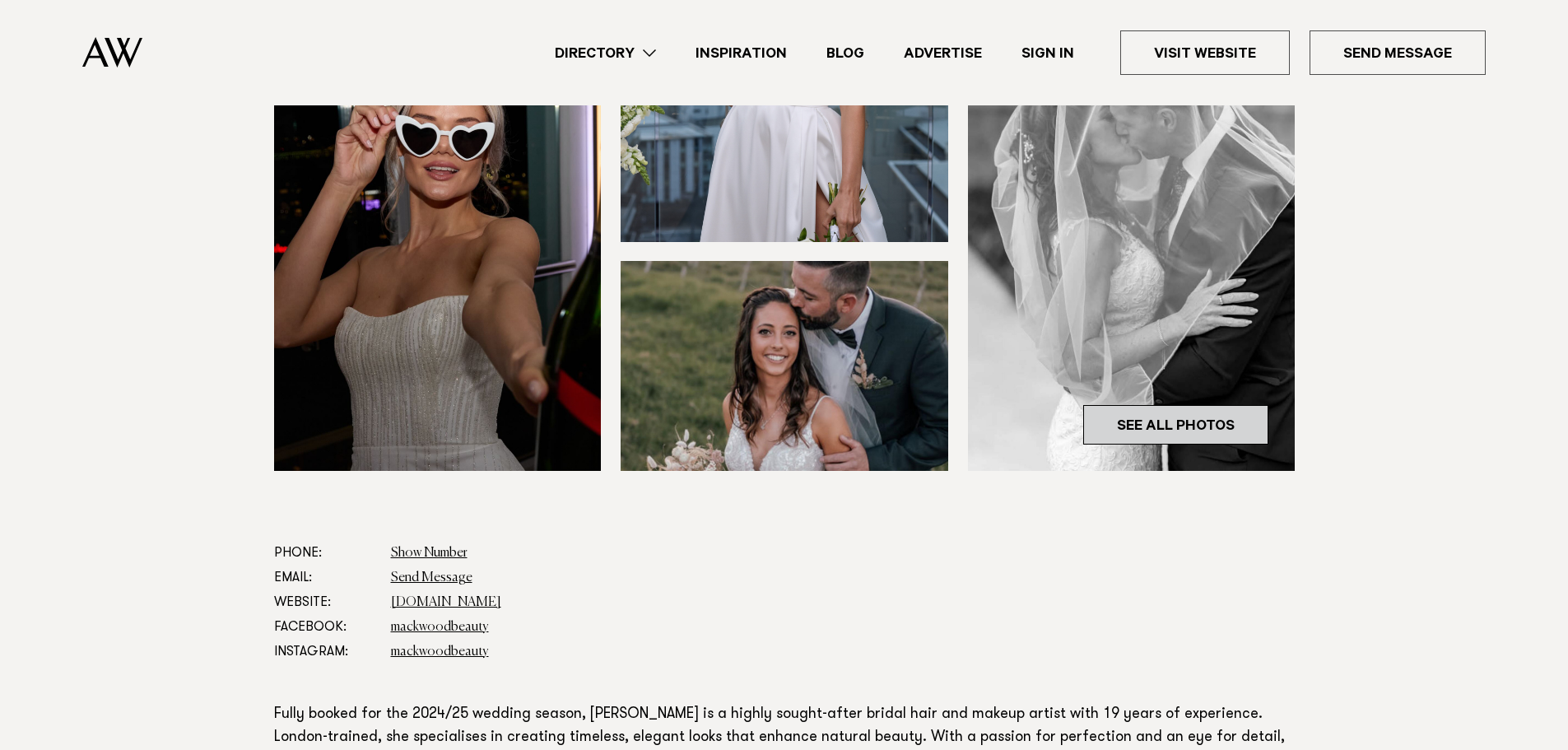
click at [1156, 424] on link "See All Photos" at bounding box center [1176, 425] width 185 height 40
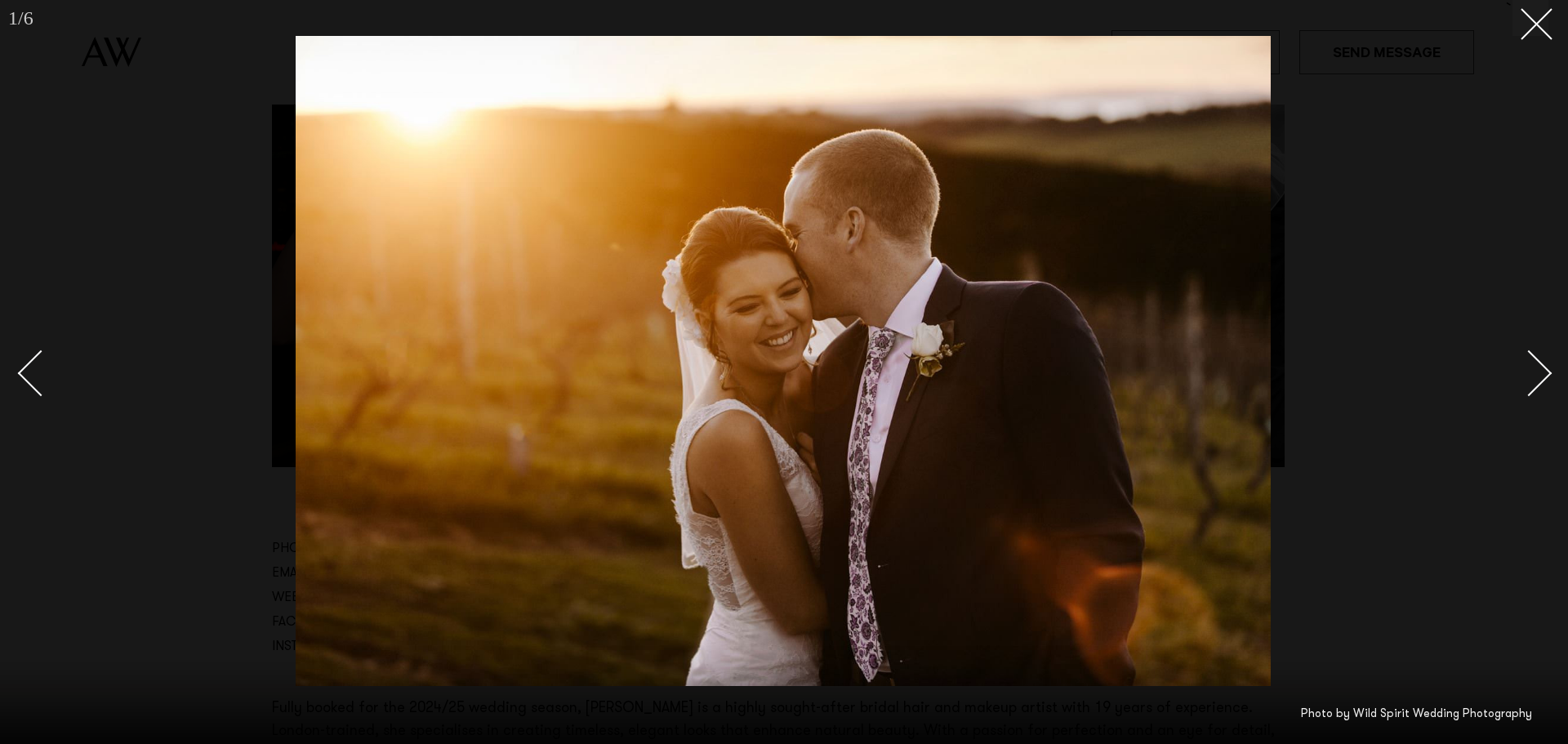
click at [1539, 370] on div "Next slide" at bounding box center [1529, 373] width 47 height 47
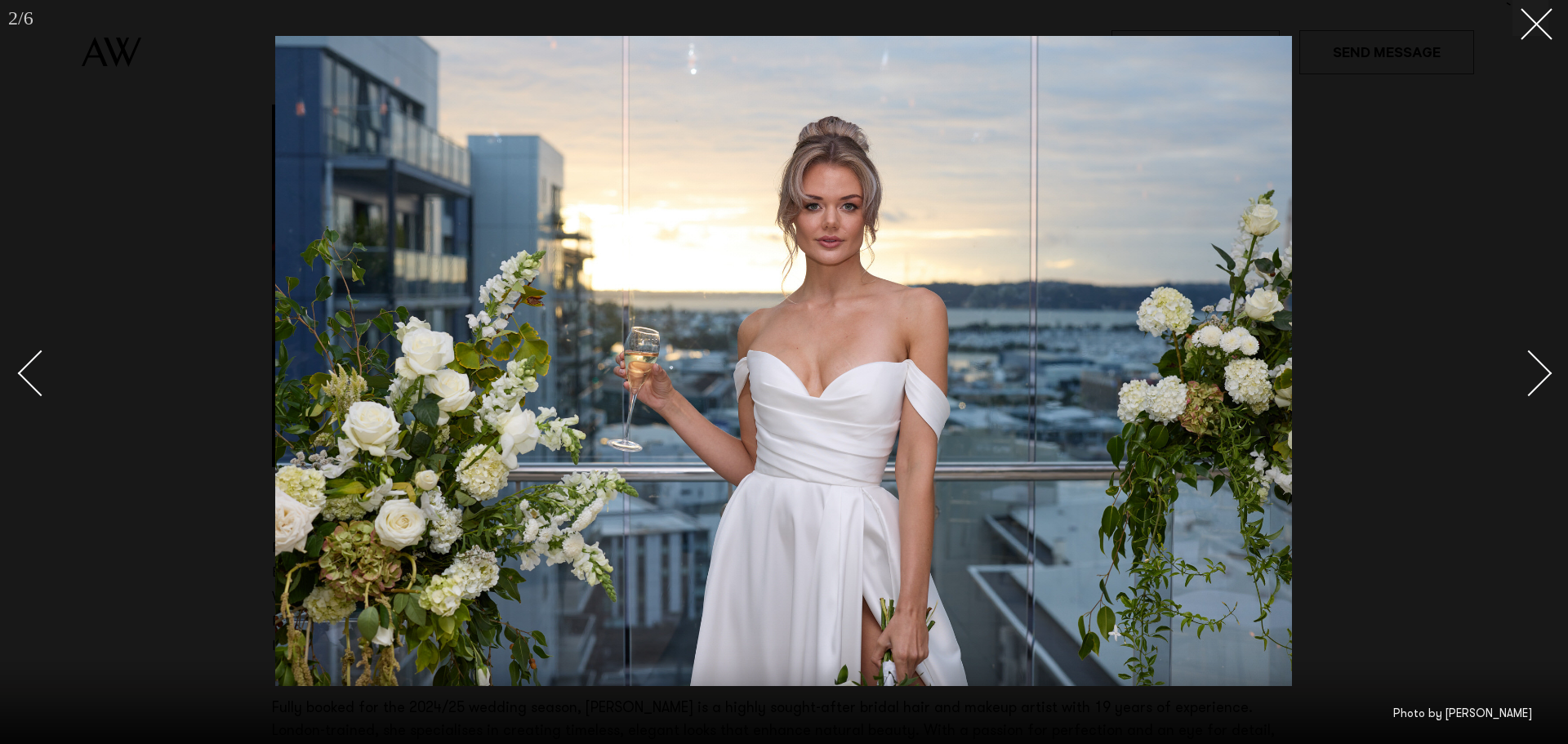
click at [1539, 370] on div "Next slide" at bounding box center [1529, 373] width 47 height 47
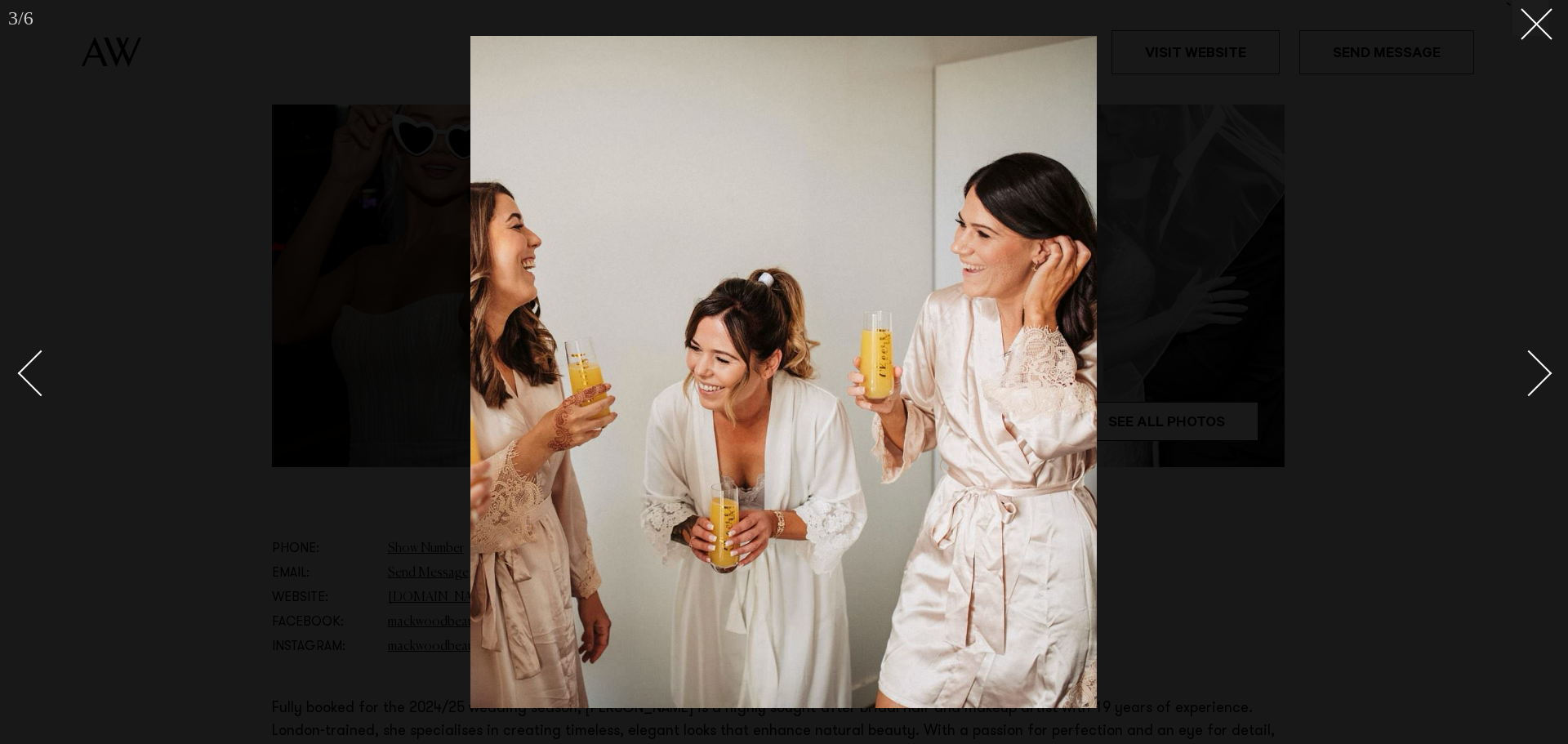
click at [1539, 370] on div "Next slide" at bounding box center [1529, 373] width 47 height 47
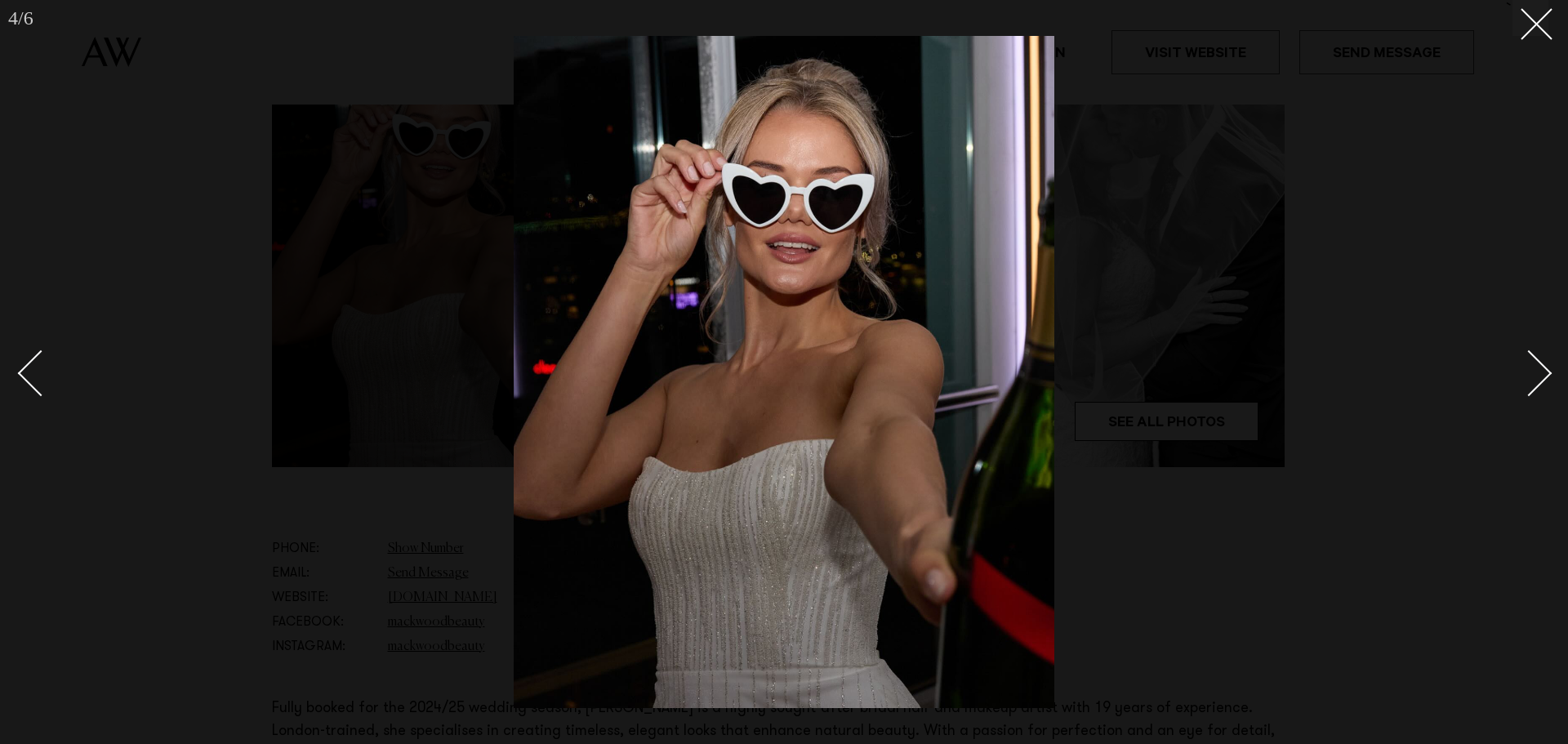
click at [1539, 370] on div "Next slide" at bounding box center [1529, 373] width 47 height 47
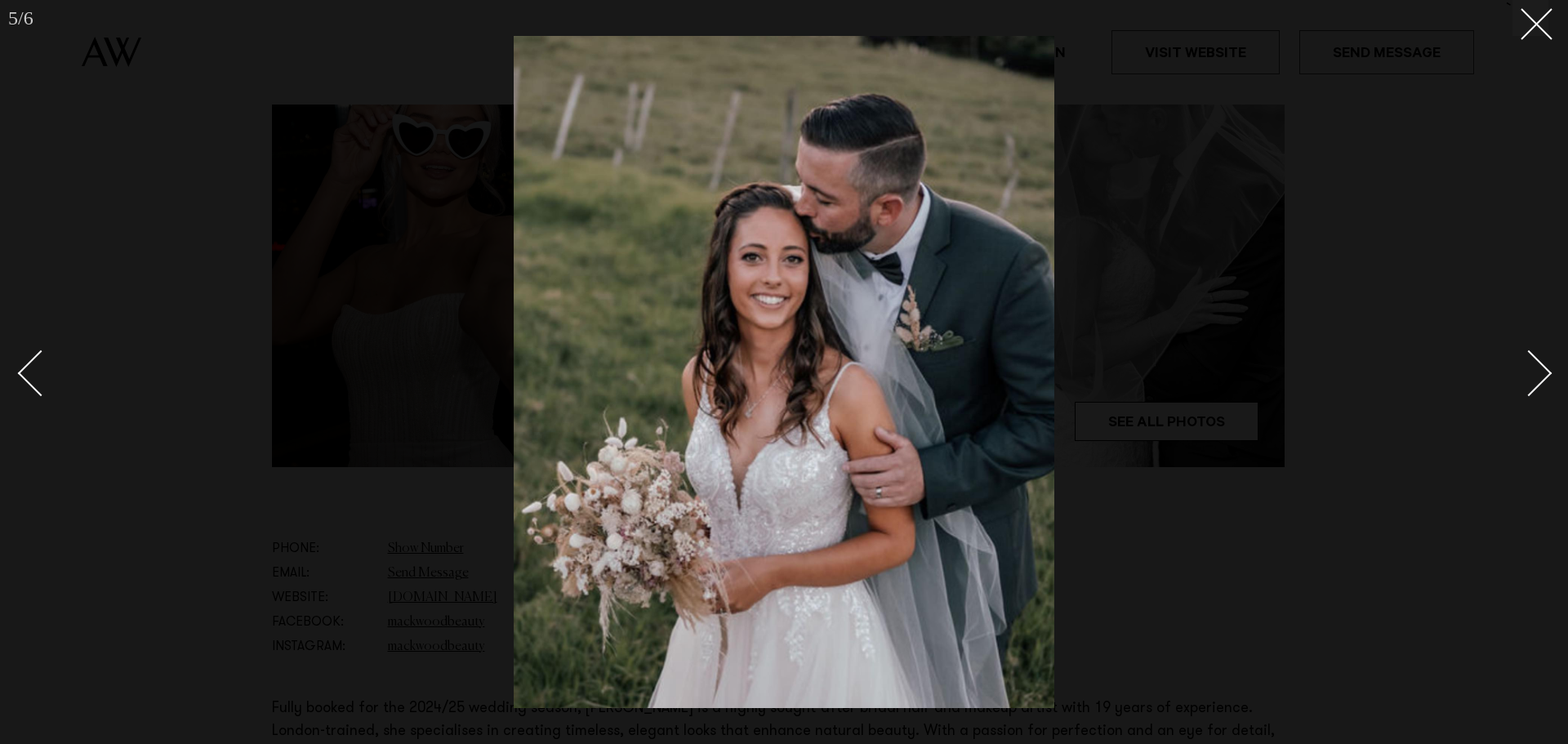
click at [1539, 370] on div "Next slide" at bounding box center [1529, 373] width 47 height 47
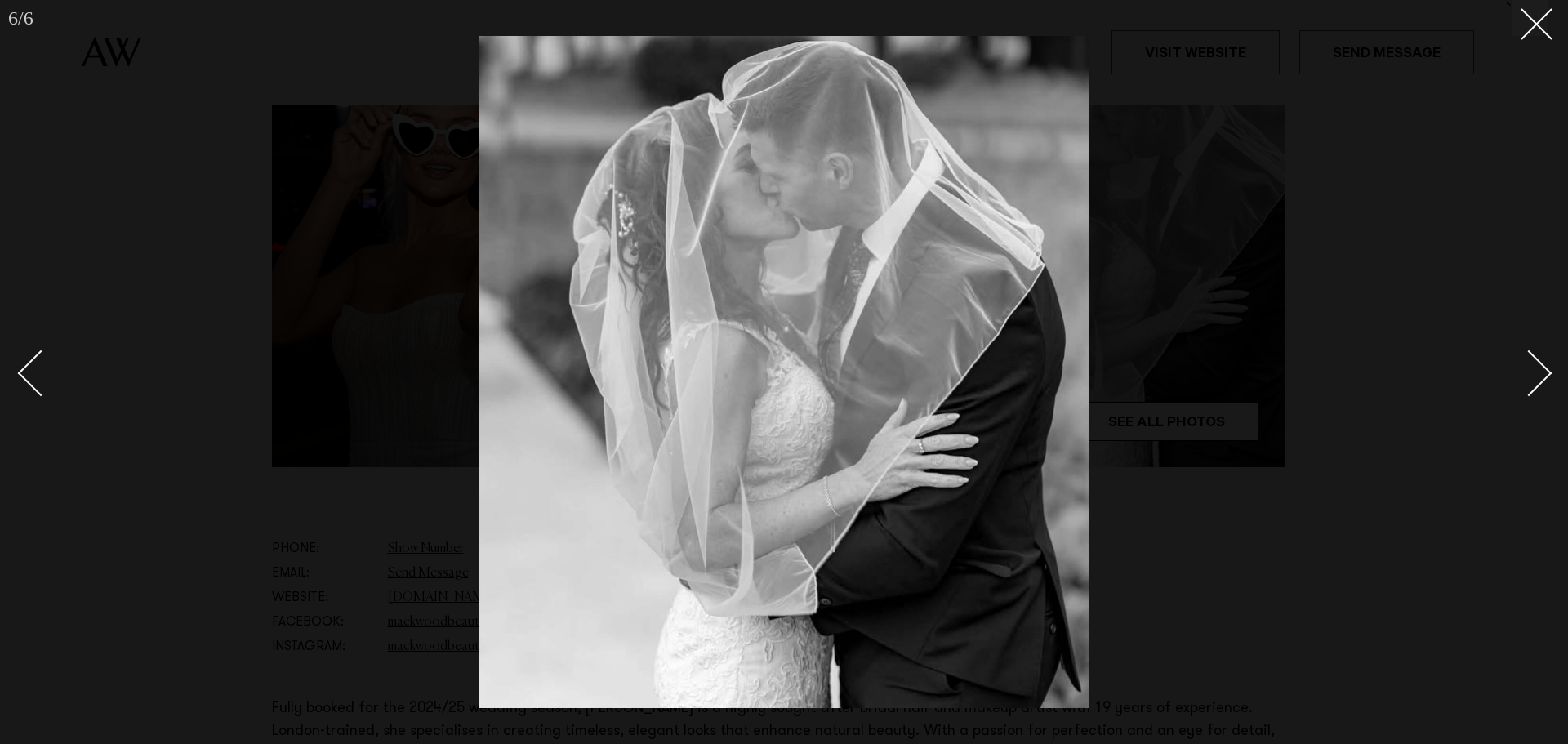
click at [1539, 370] on div "Next slide" at bounding box center [1529, 373] width 47 height 47
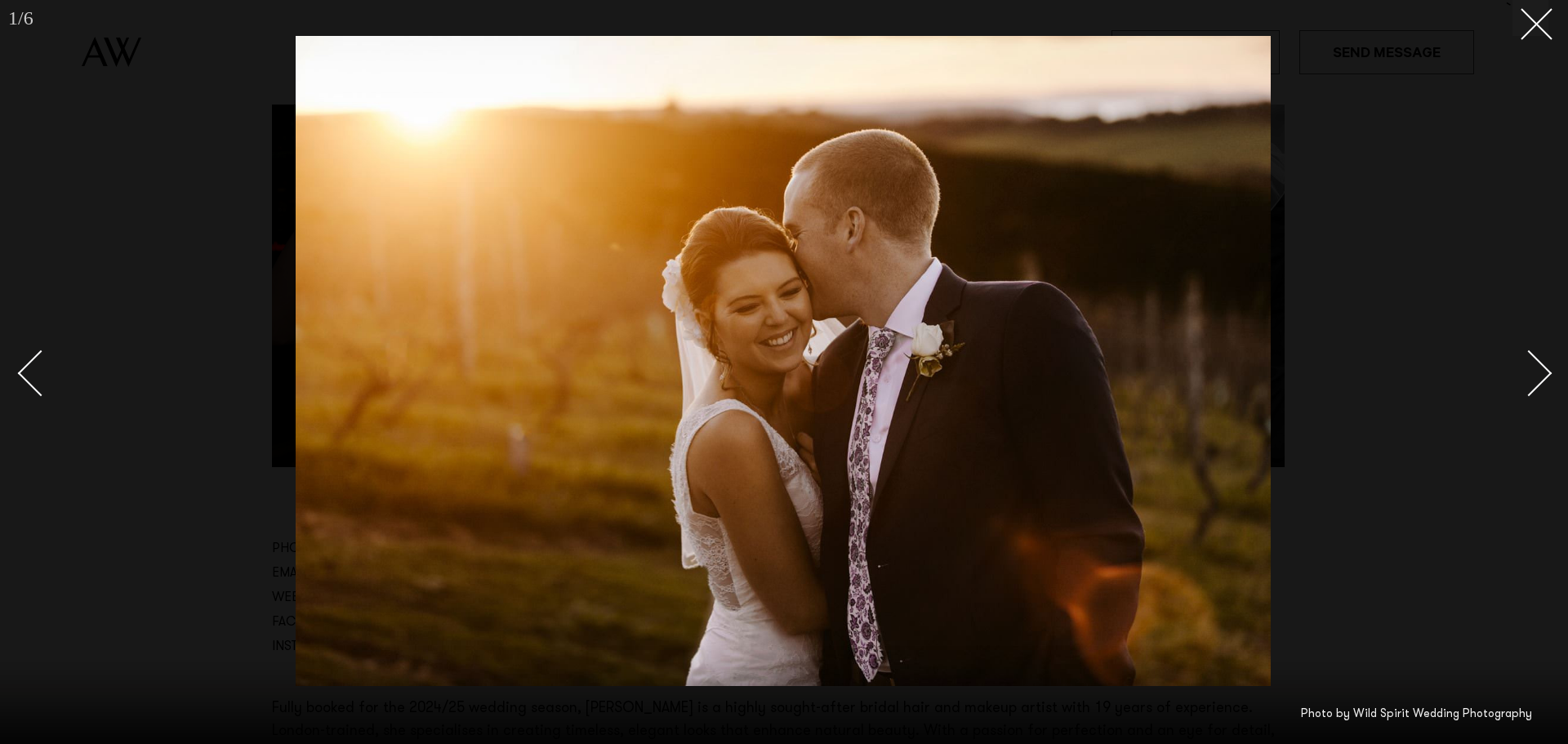
click at [1539, 370] on div "Next slide" at bounding box center [1529, 373] width 47 height 47
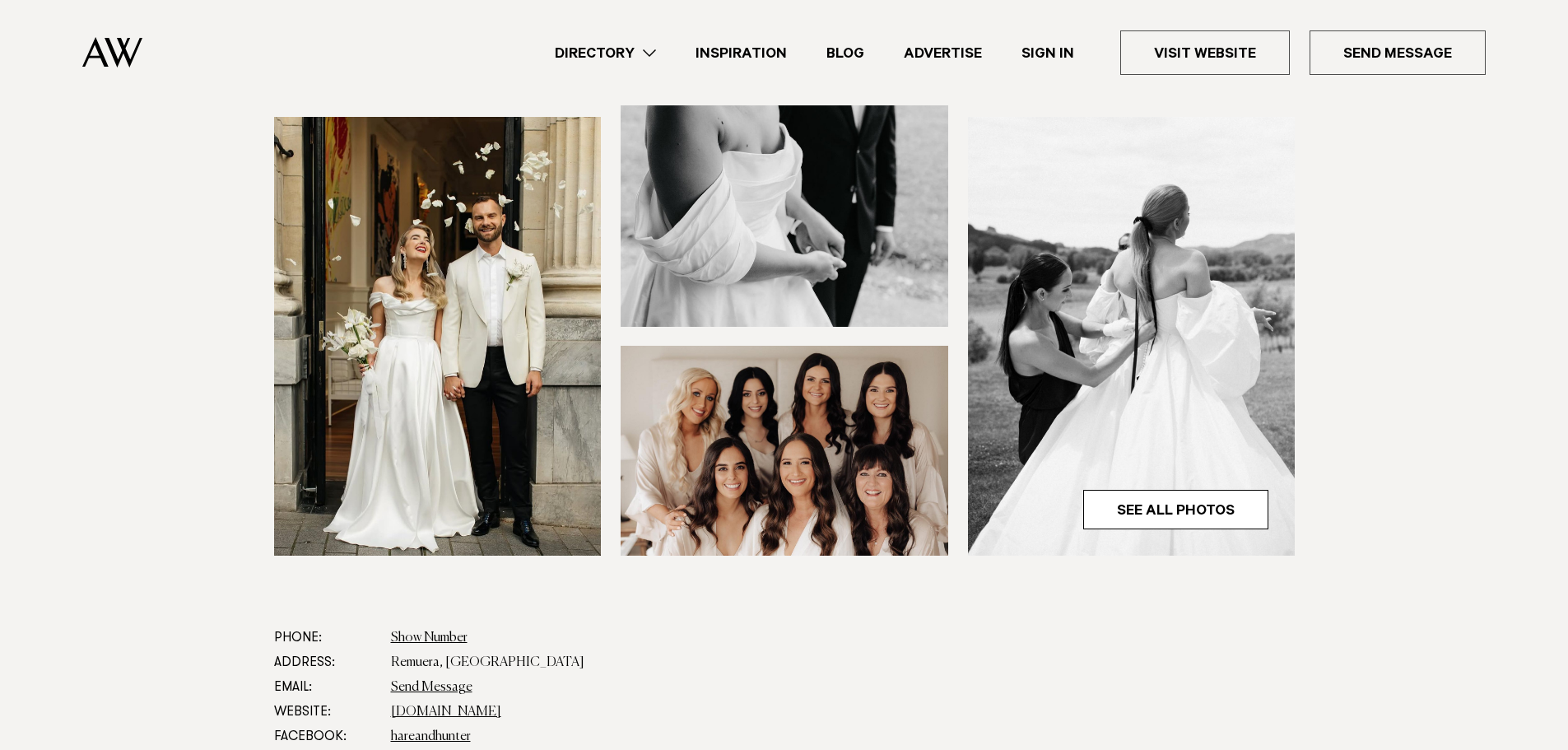
scroll to position [411, 0]
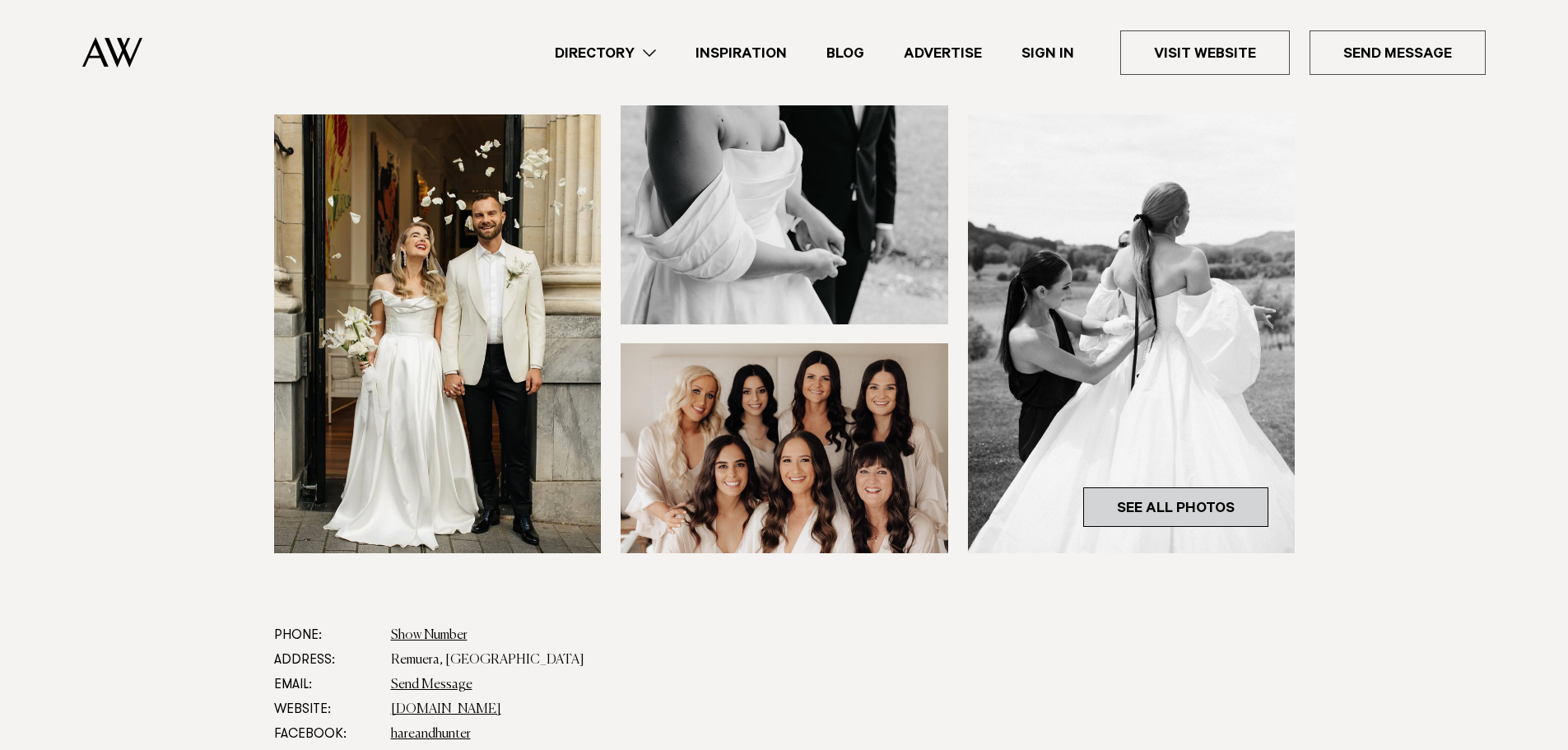
click at [1185, 502] on link "See All Photos" at bounding box center [1176, 507] width 185 height 40
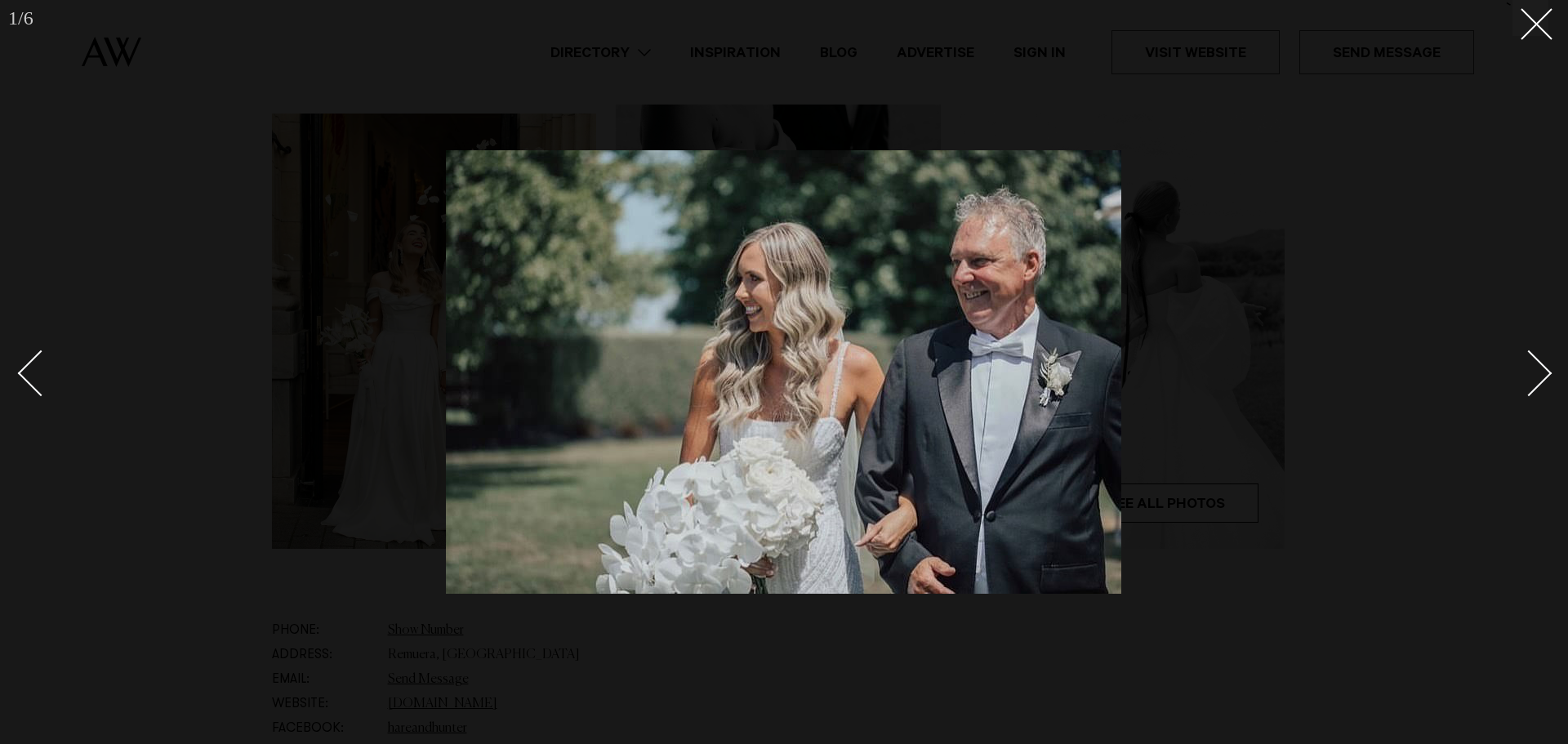
click at [1547, 375] on div "Next slide" at bounding box center [1529, 373] width 47 height 47
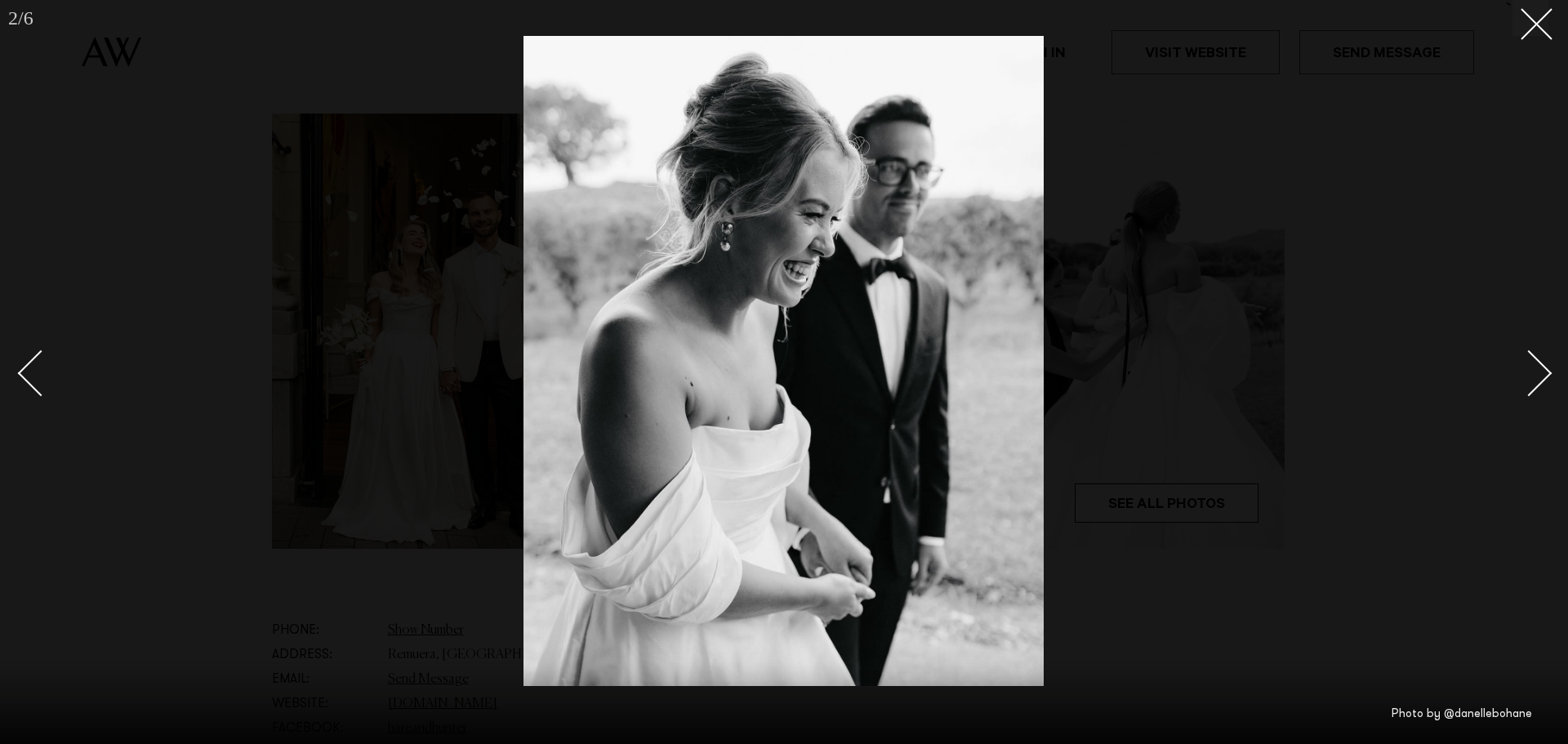
click at [1547, 375] on div "Next slide" at bounding box center [1529, 373] width 47 height 47
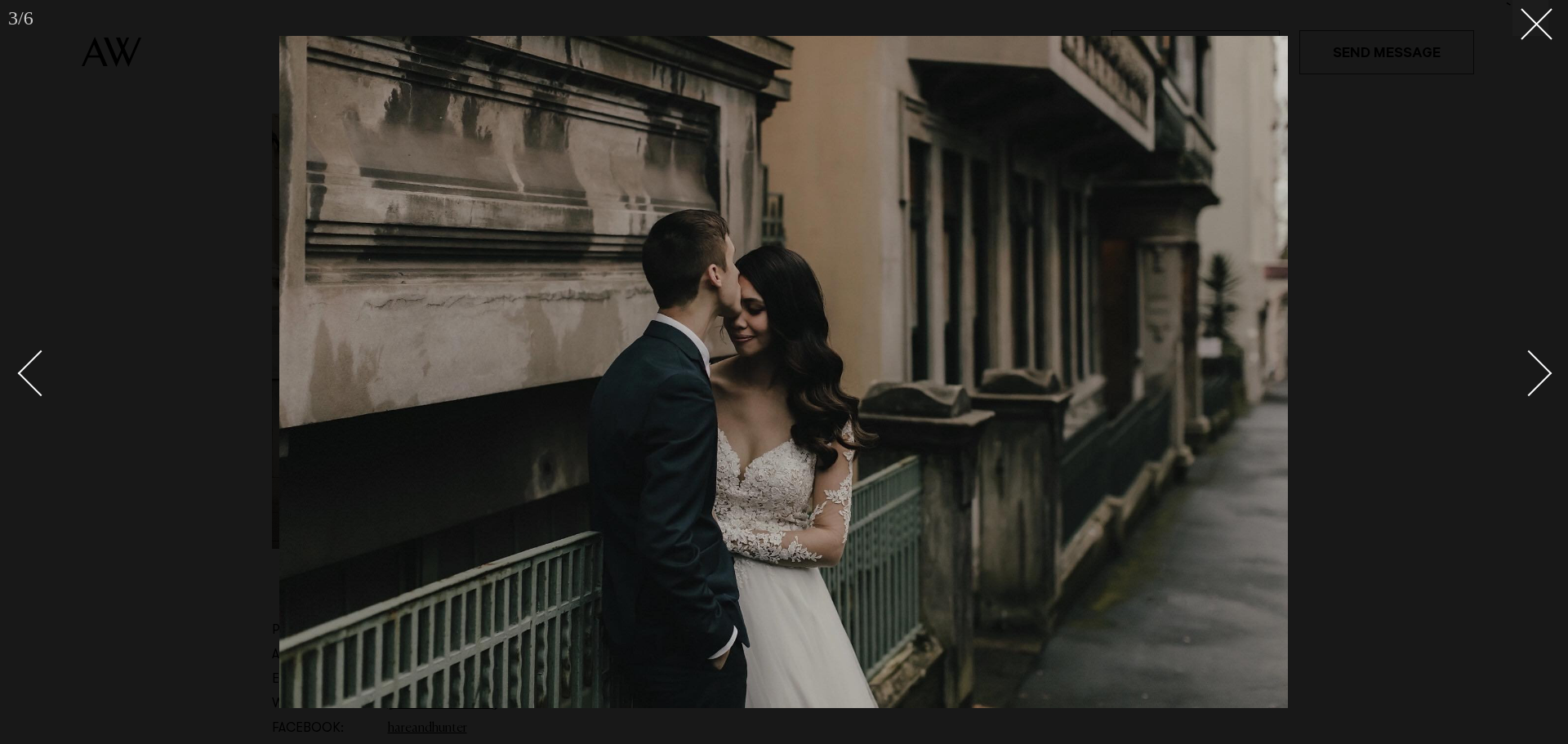
click at [1547, 375] on div "Next slide" at bounding box center [1529, 373] width 47 height 47
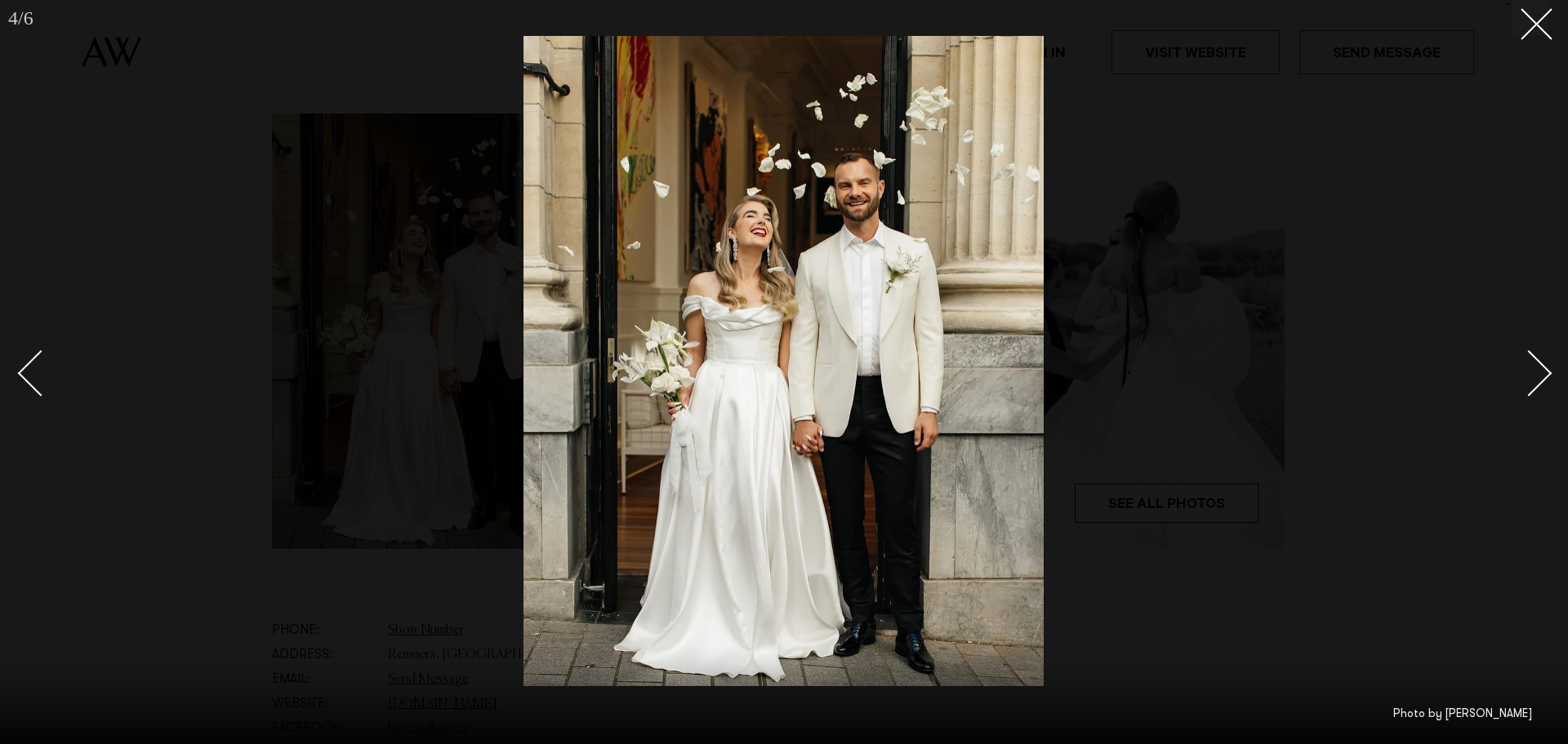
click at [1547, 375] on div "Next slide" at bounding box center [1529, 373] width 47 height 47
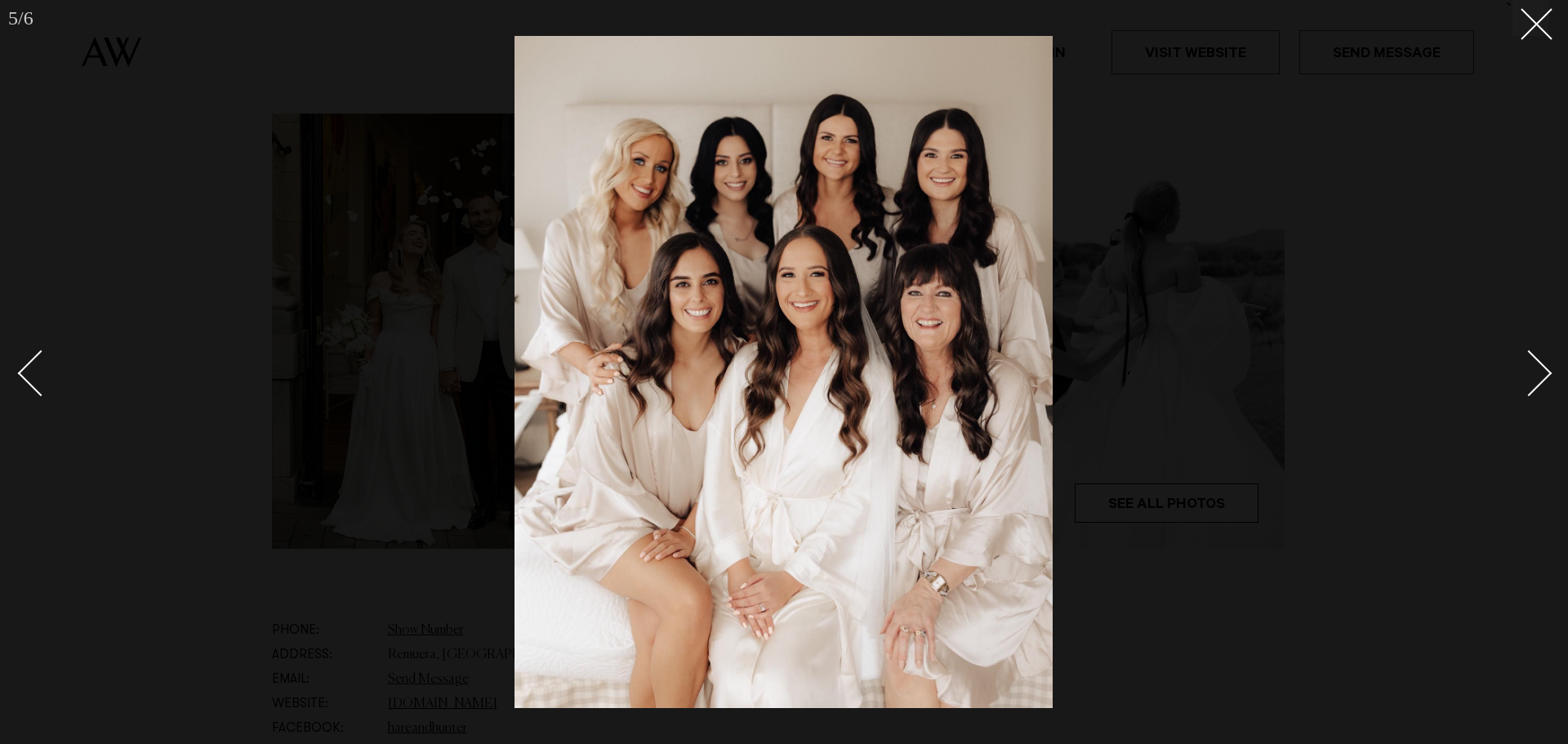
click at [1547, 375] on div "Next slide" at bounding box center [1529, 373] width 47 height 47
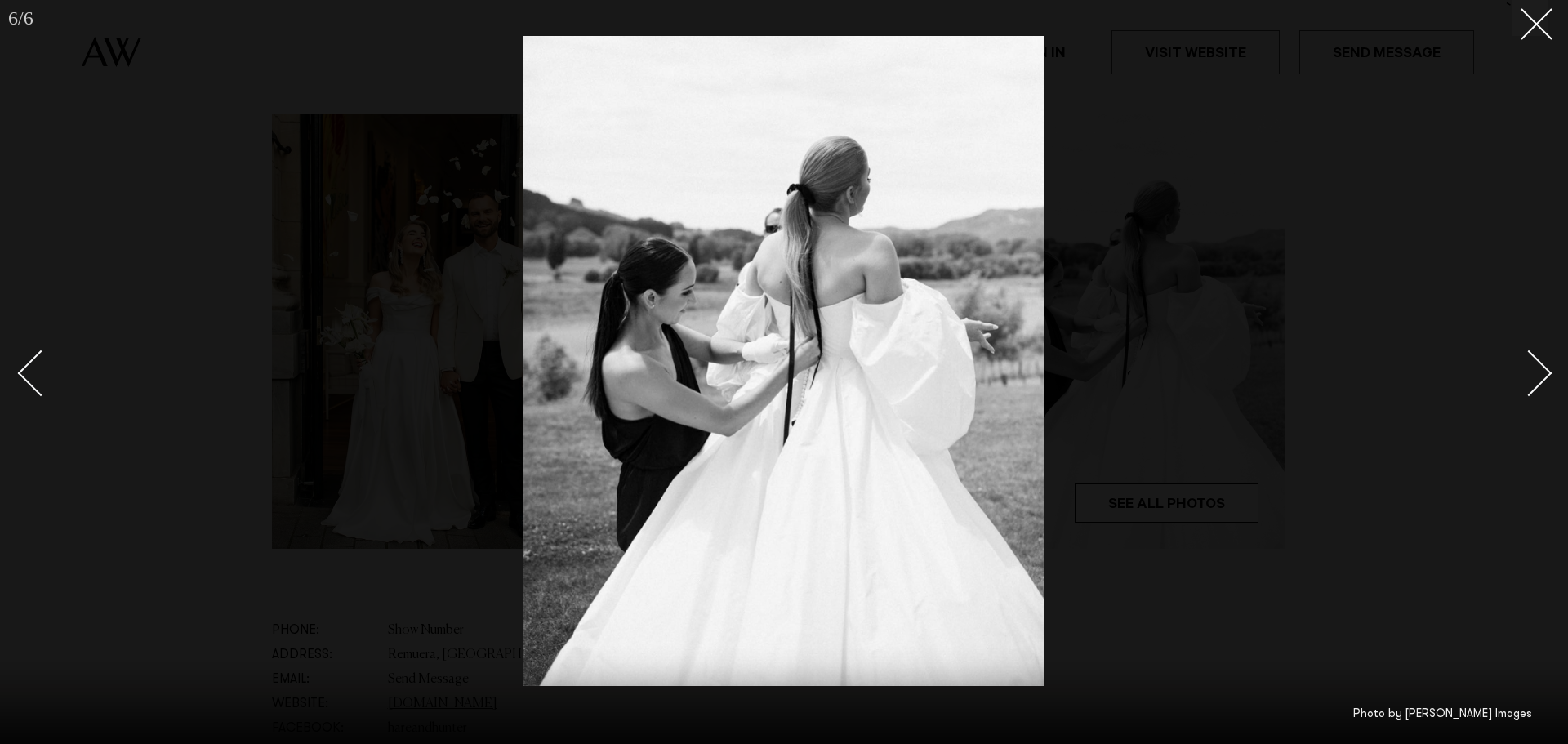
click at [1547, 375] on div "Next slide" at bounding box center [1529, 373] width 47 height 47
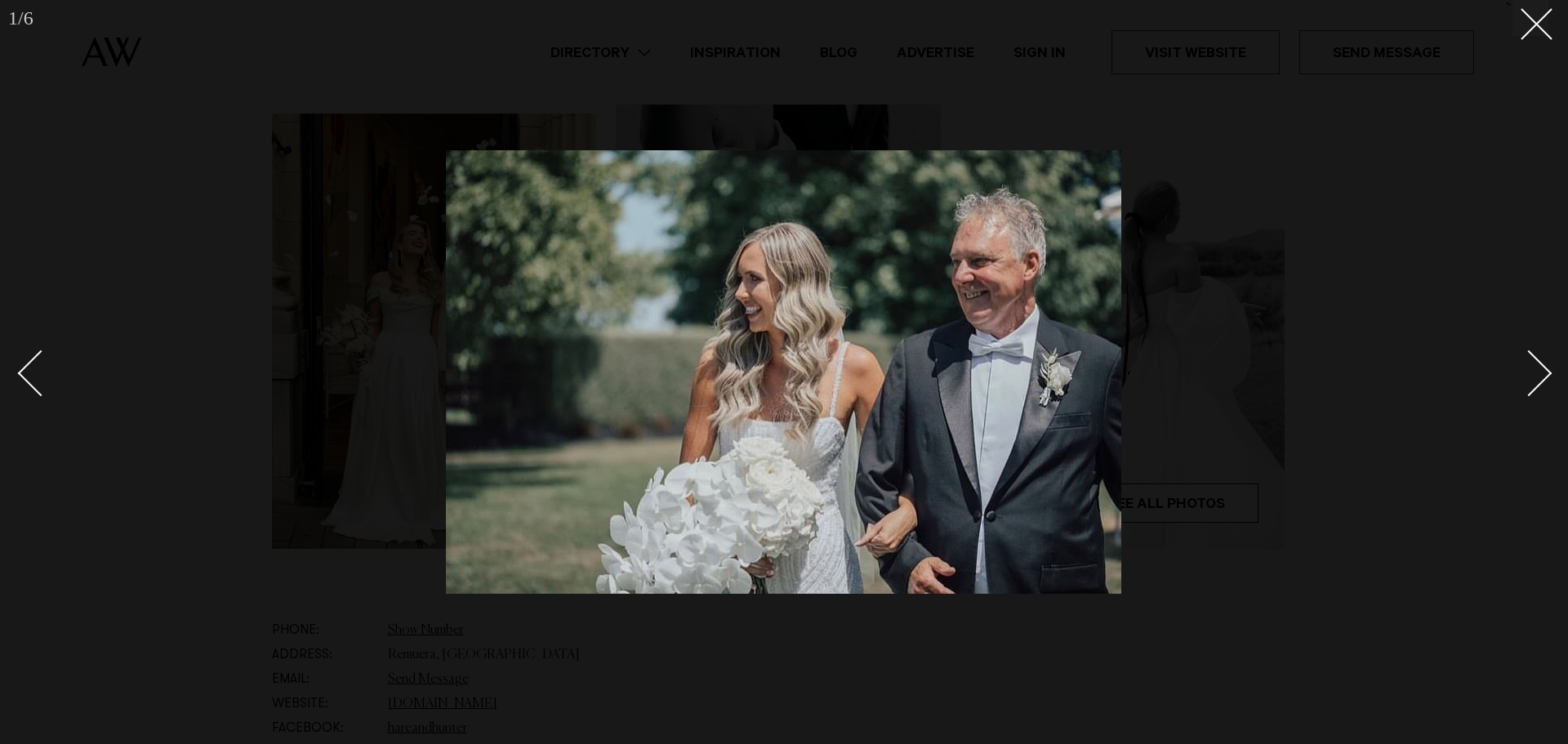
click at [1547, 375] on div "Next slide" at bounding box center [1529, 373] width 47 height 47
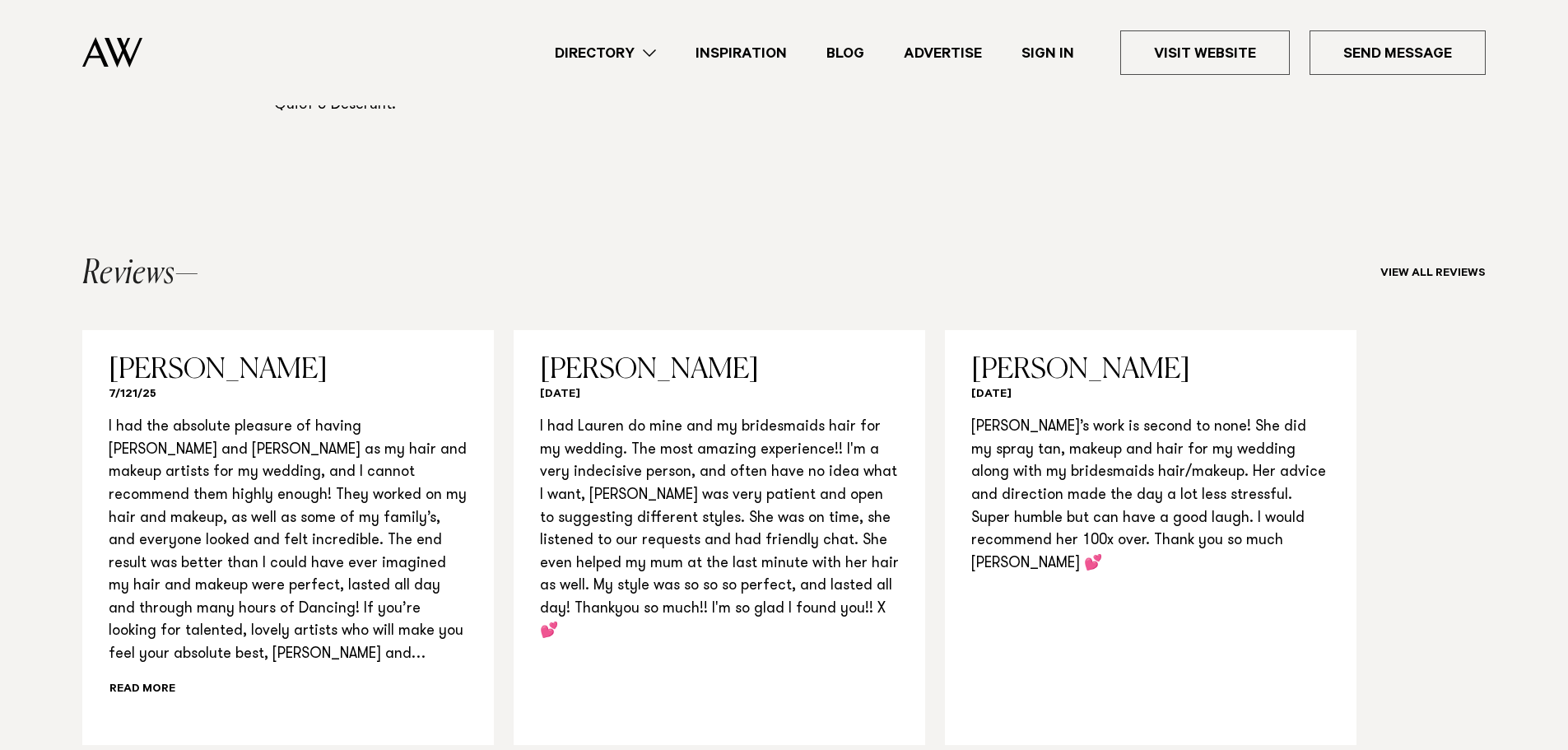
scroll to position [1564, 0]
